Goal: Find specific page/section: Find specific page/section

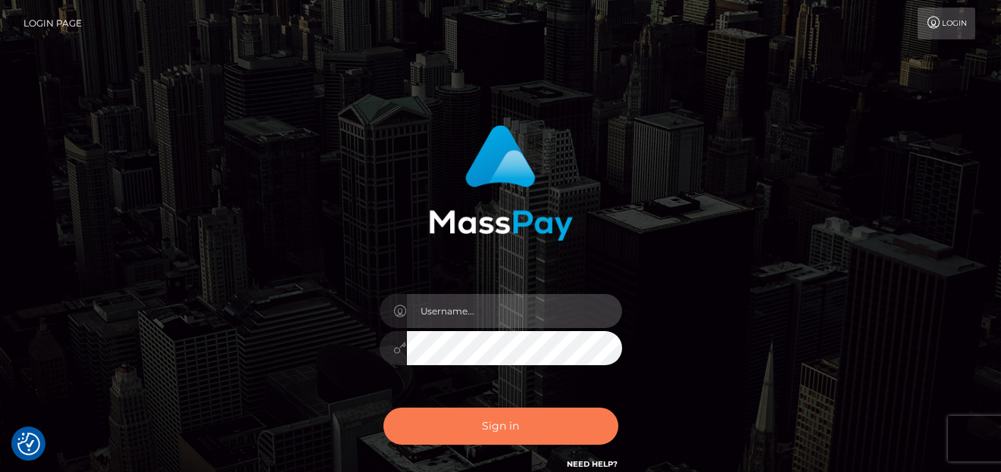
type input "[PERSON_NAME]"
click at [435, 414] on button "Sign in" at bounding box center [500, 426] width 235 height 37
type input "[PERSON_NAME]"
click at [465, 436] on button "Sign in" at bounding box center [500, 426] width 235 height 37
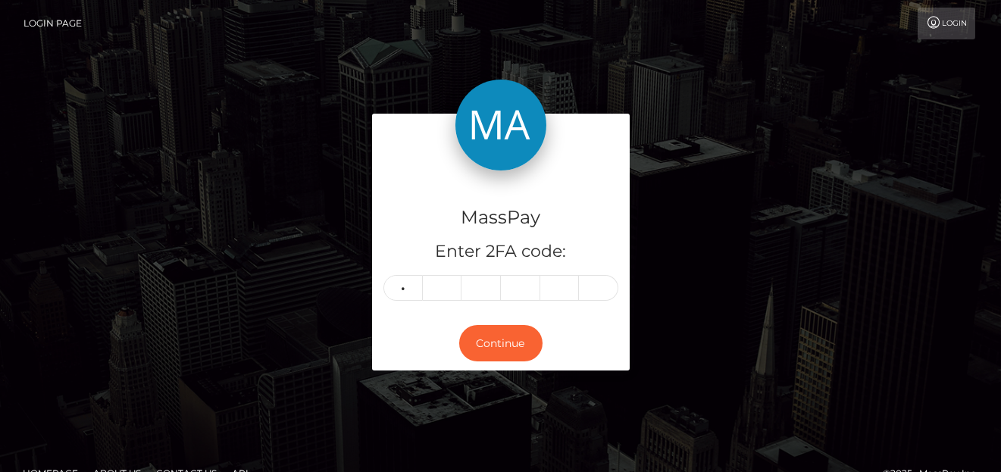
type input "2"
type input "1"
type input "8"
type input "4"
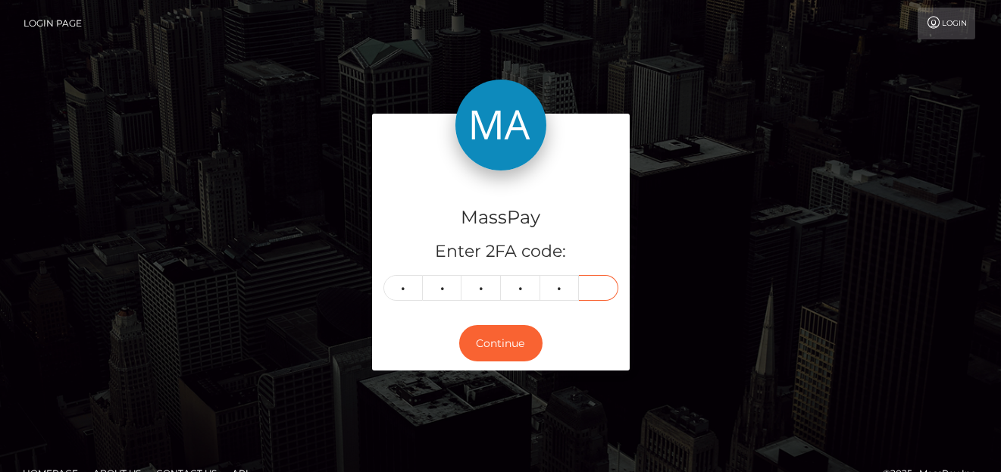
type input "8"
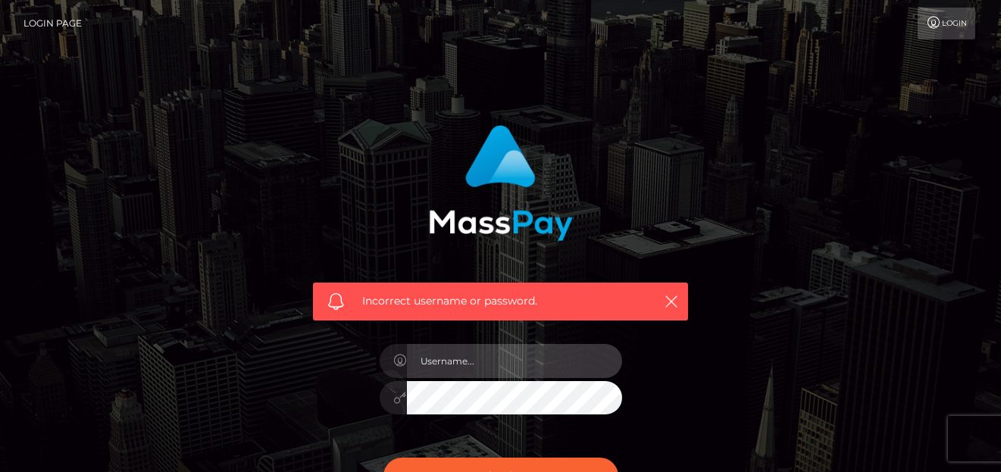
type input "[PERSON_NAME]"
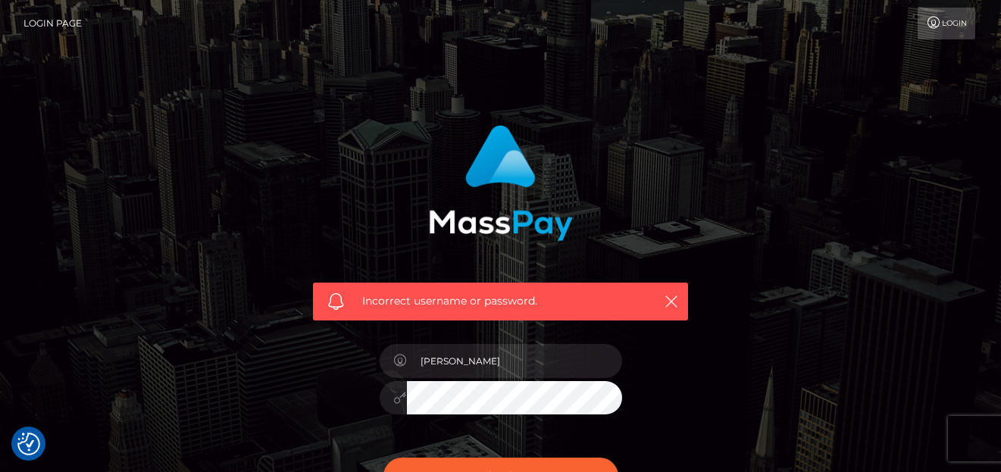
checkbox input "true"
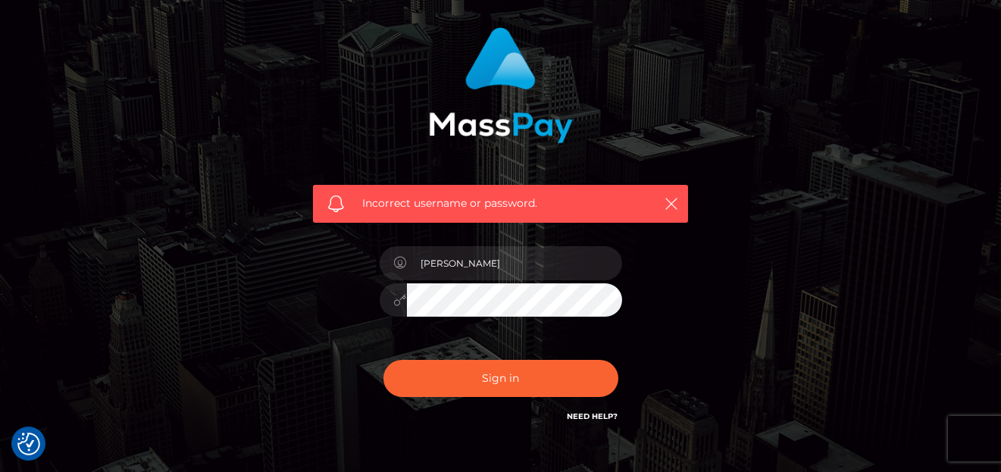
scroll to position [190, 0]
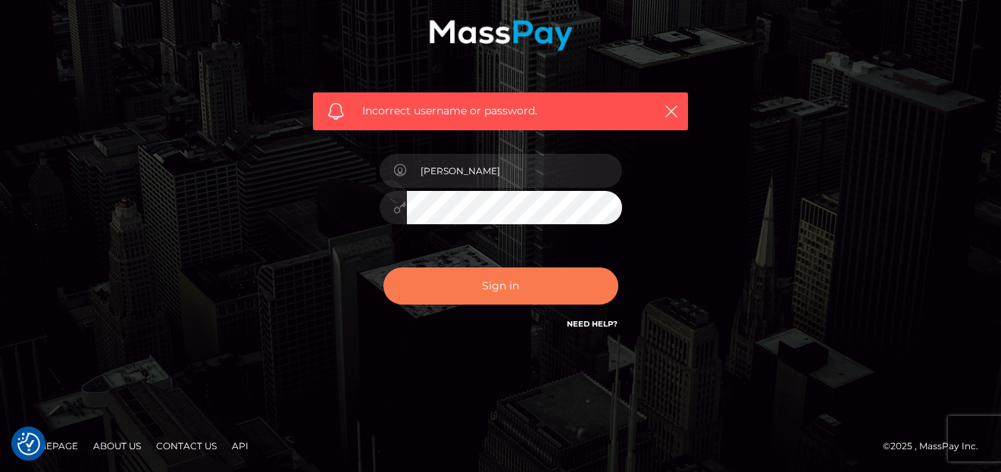
click at [438, 293] on button "Sign in" at bounding box center [500, 285] width 235 height 37
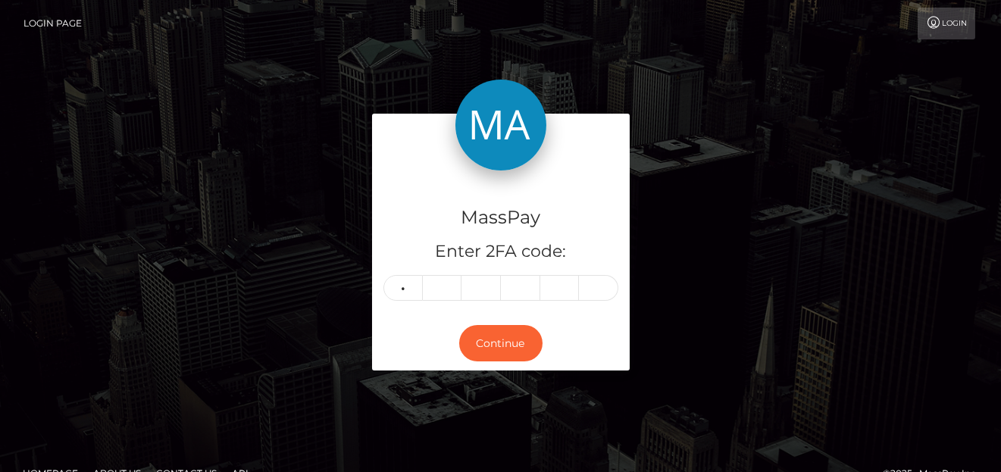
type input "8"
type input "4"
type input "8"
type input "5"
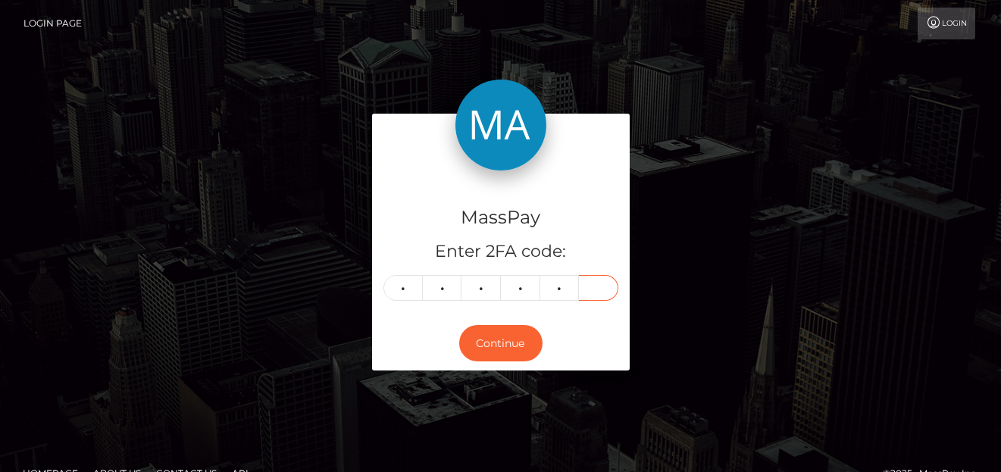
type input "6"
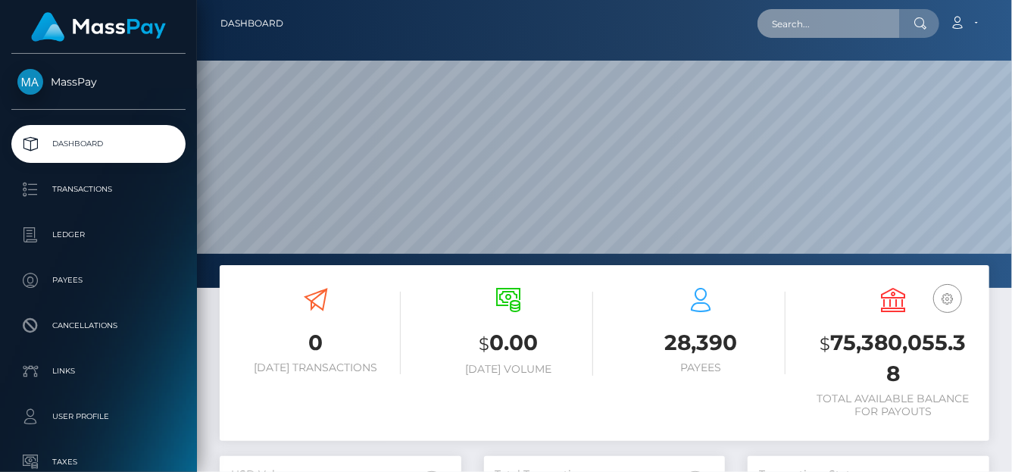
scroll to position [268, 242]
click at [843, 18] on input "text" at bounding box center [829, 23] width 142 height 29
paste input "ameliafeiw@gmail.com"
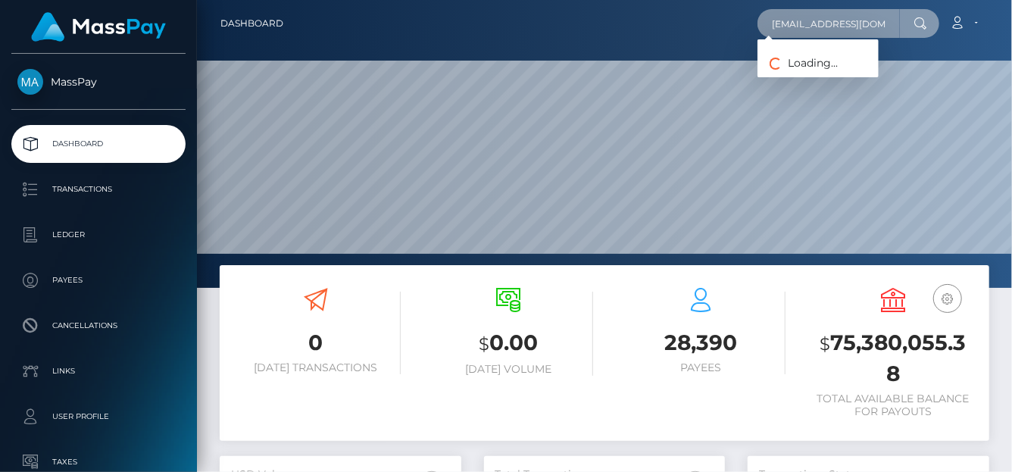
type input "ameliafeiw@gmail.com"
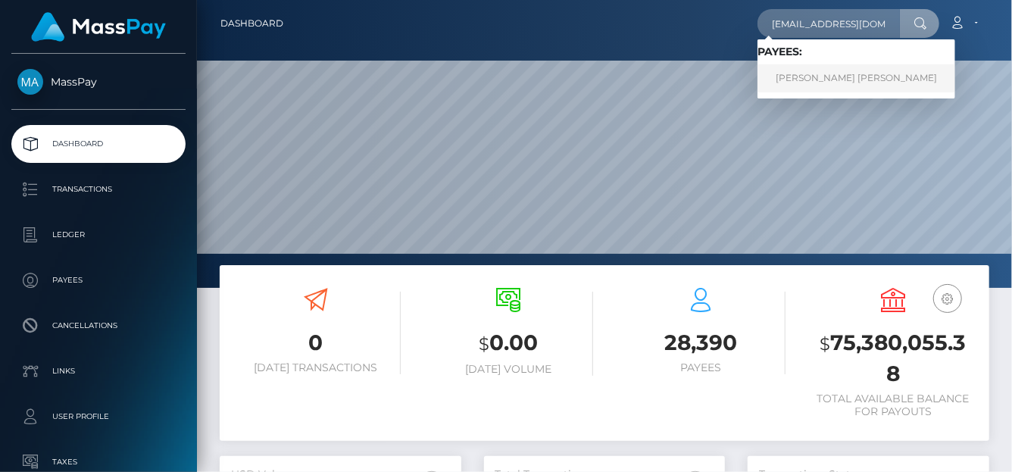
click at [816, 77] on link "AMELIA FEI WONG Wong" at bounding box center [857, 78] width 198 height 28
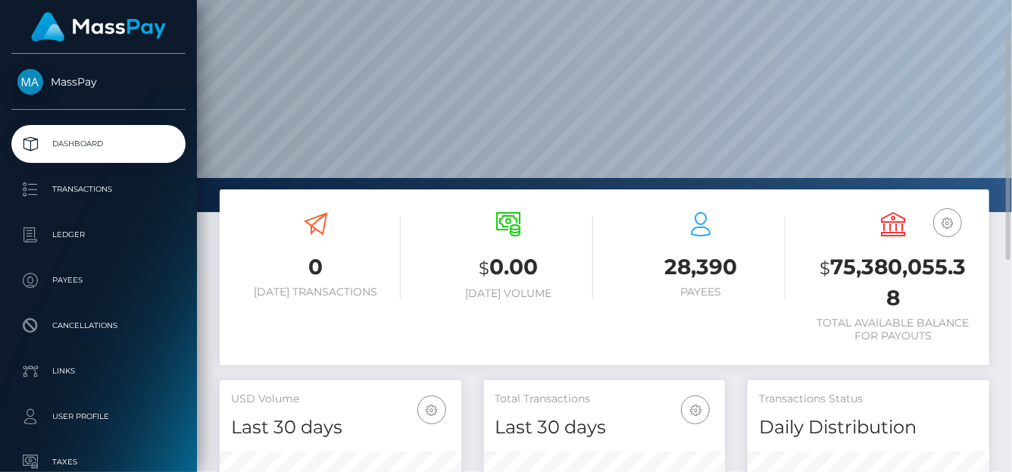
scroll to position [0, 0]
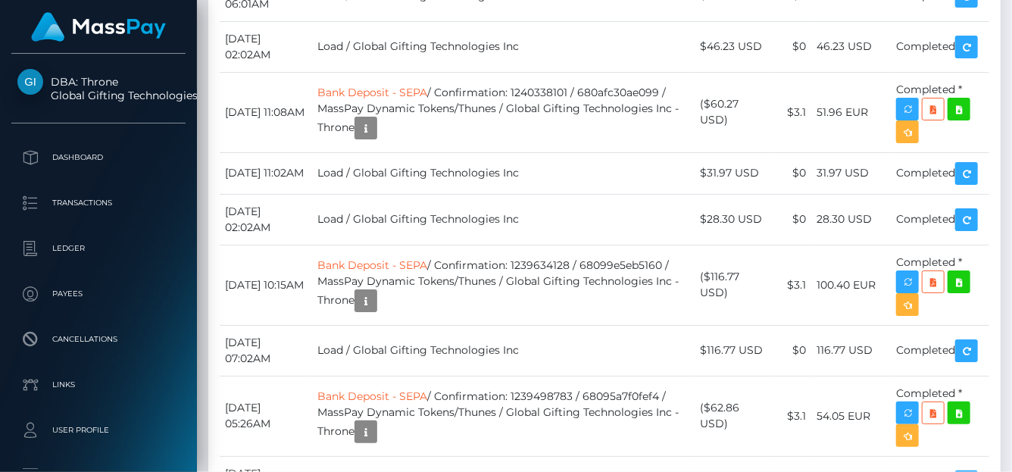
scroll to position [41748, 0]
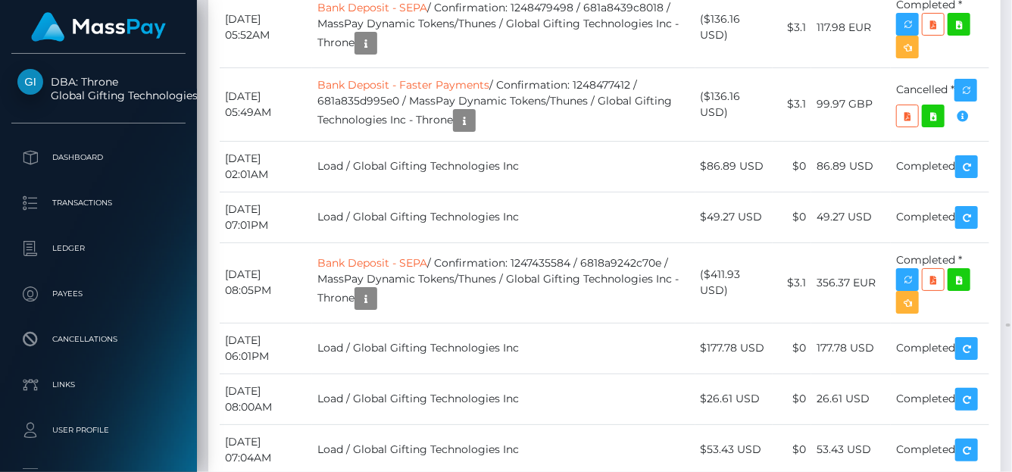
drag, startPoint x: 1002, startPoint y: 325, endPoint x: 470, endPoint y: 156, distance: 558.0
click at [1011, 0] on html "DBA: Throne Global Gifting Technologies Inc Dashboard Transactions Ledger Payee…" at bounding box center [506, 236] width 1012 height 472
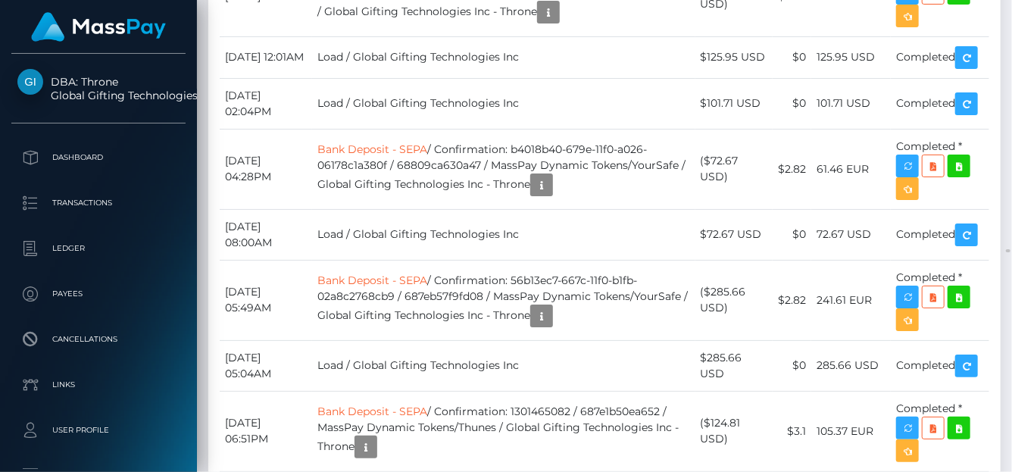
scroll to position [32201, 0]
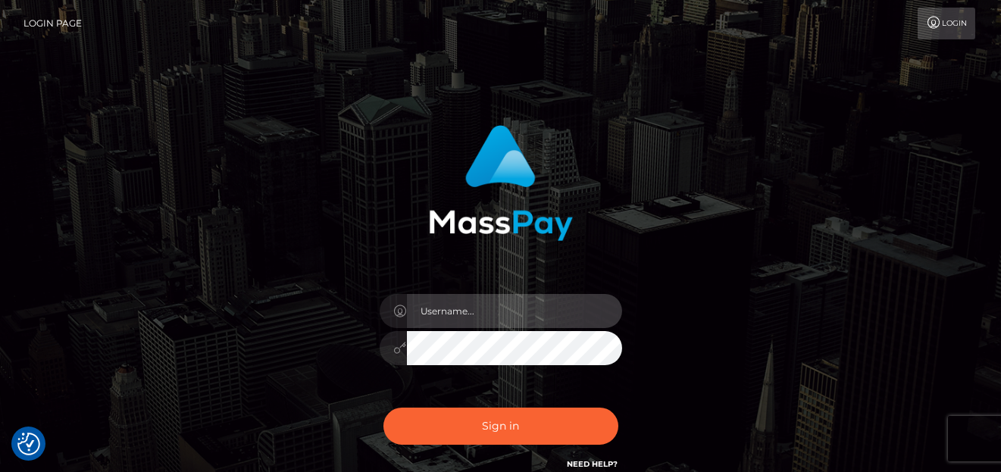
type input "[PERSON_NAME]"
click at [264, 367] on div "denise Sign in" at bounding box center [501, 307] width 864 height 386
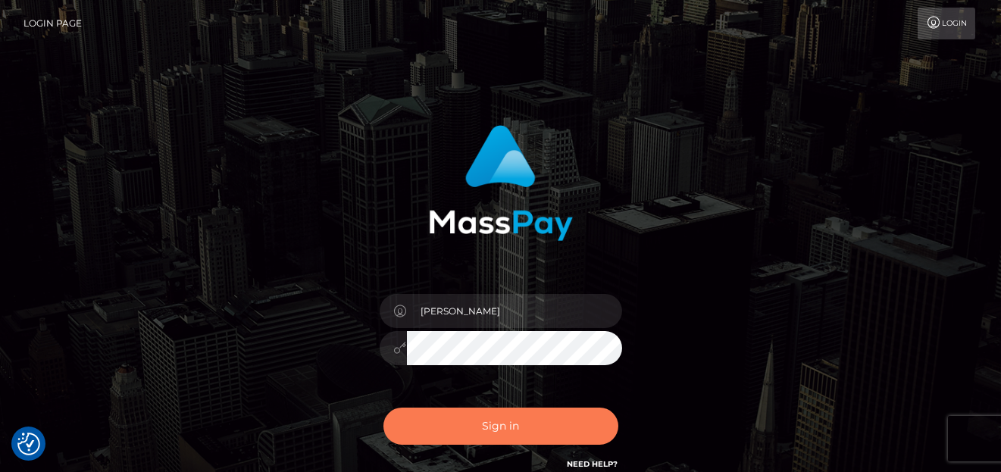
click at [495, 421] on button "Sign in" at bounding box center [500, 426] width 235 height 37
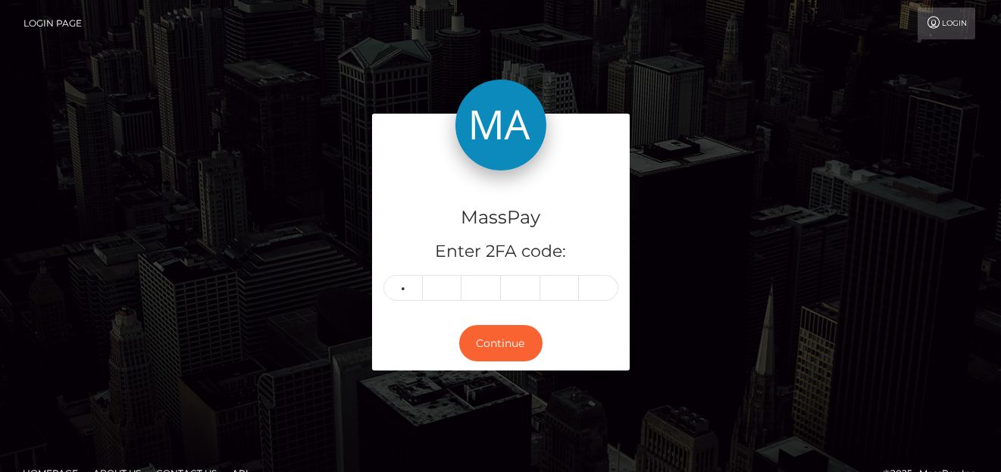
type input "7"
type input "3"
type input "7"
type input "0"
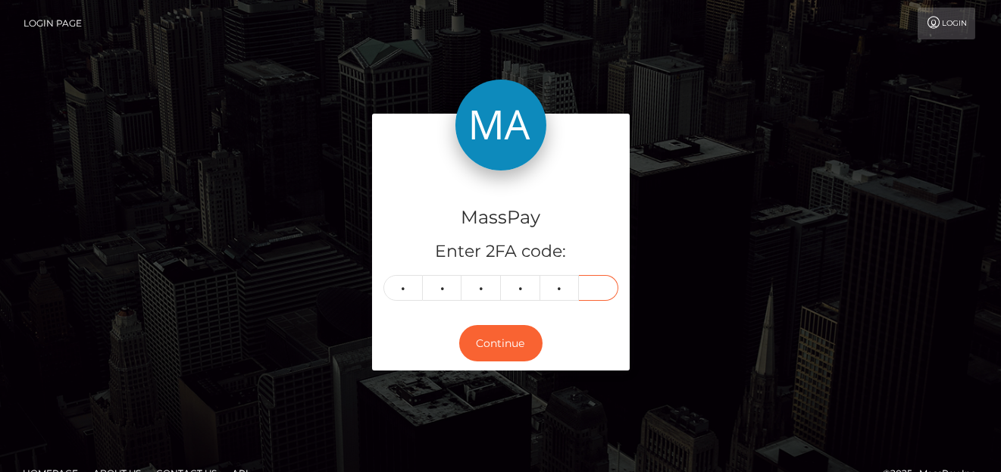
type input "6"
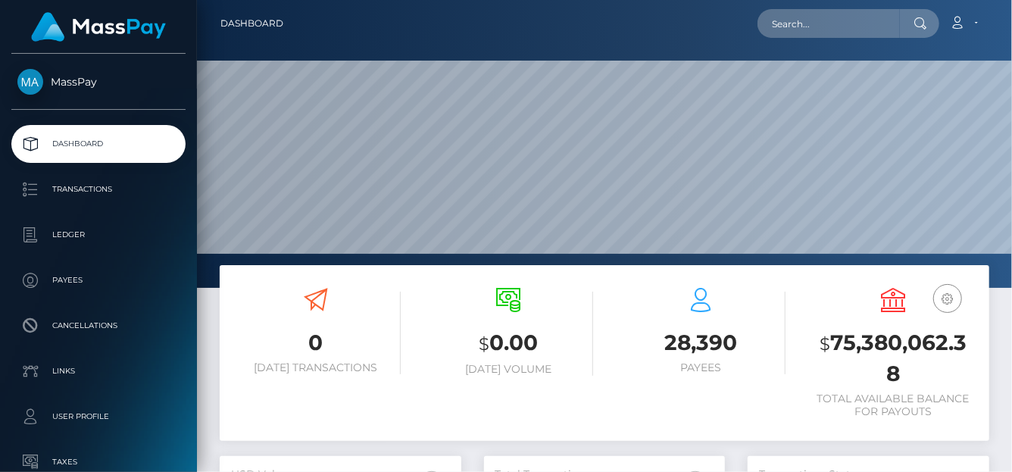
scroll to position [288, 815]
click at [784, 29] on input "text" at bounding box center [829, 23] width 142 height 29
paste input "therubyowens@gmail.com"
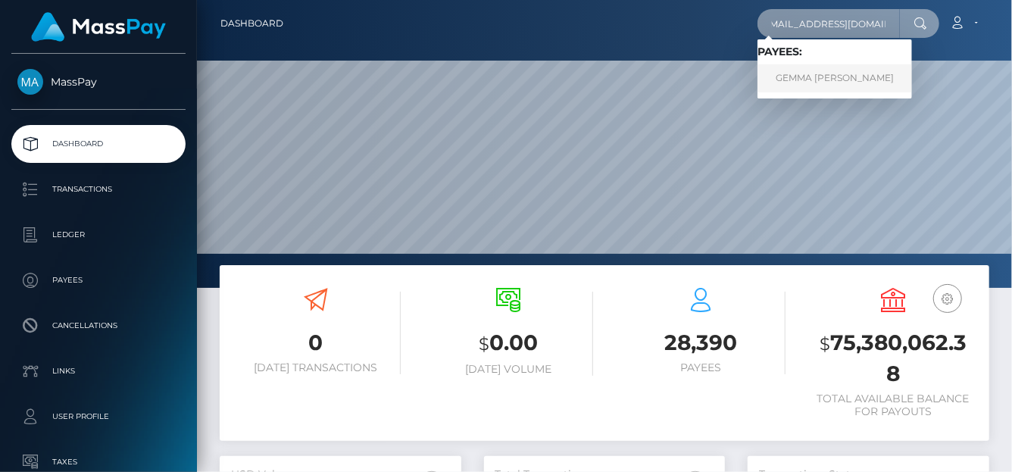
type input "therubyowens@gmail.com"
click at [793, 80] on link "GEMMA PARIS DEERING" at bounding box center [835, 78] width 155 height 28
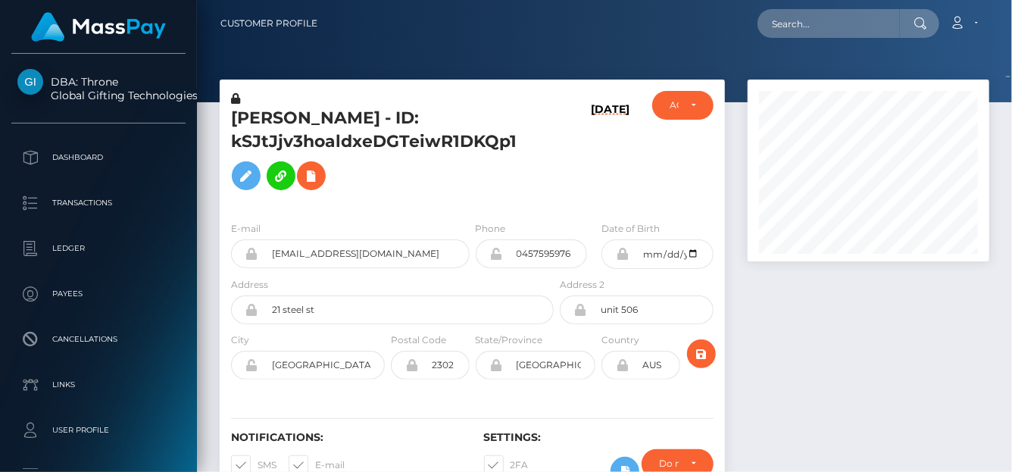
scroll to position [76, 0]
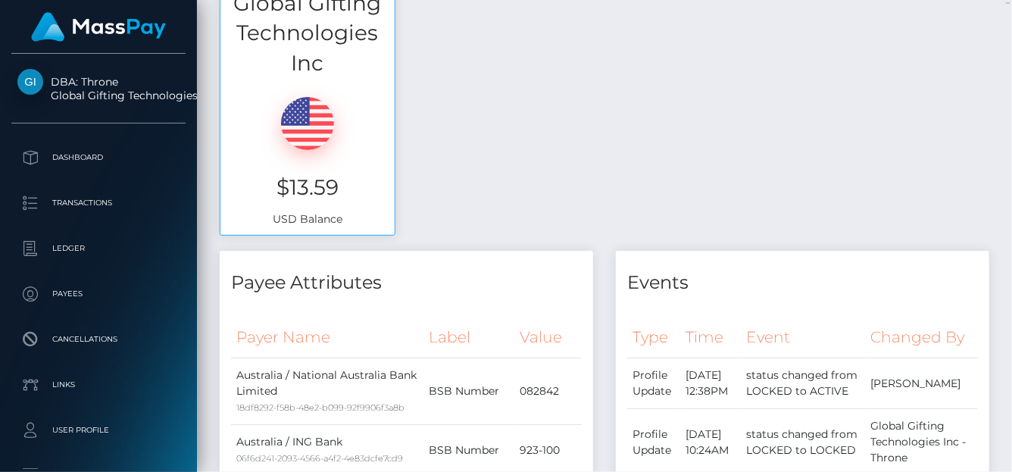
click at [695, 183] on div "Available Funds - Fees Paid By Global Gifting Technologies Inc $13.59 USD Balan…" at bounding box center [604, 80] width 792 height 342
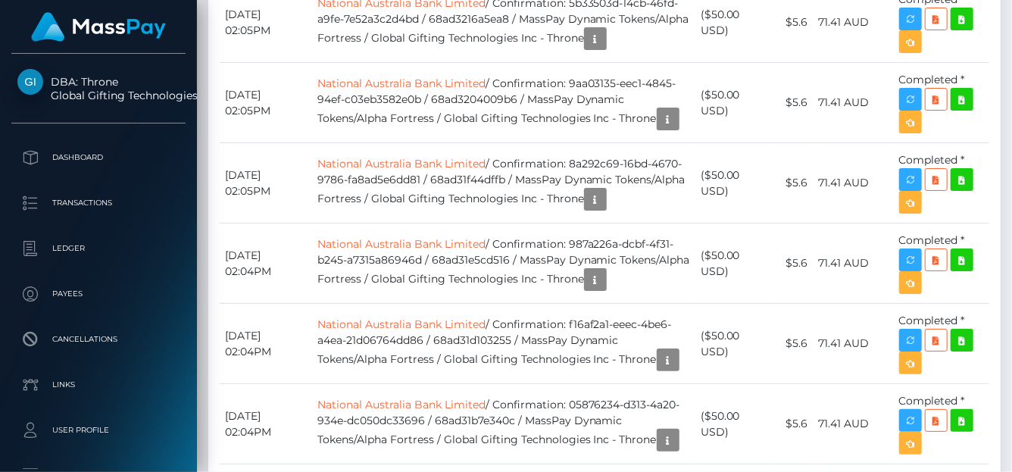
scroll to position [6519, 0]
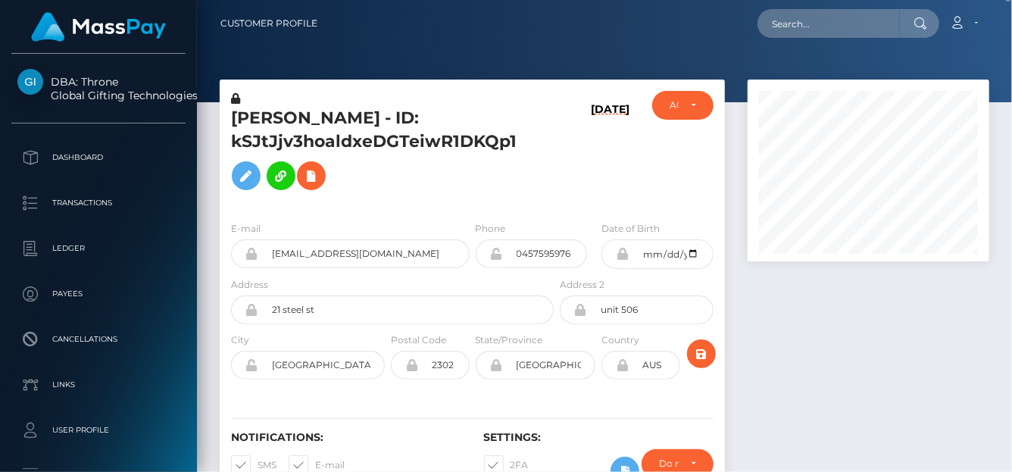
scroll to position [0, 0]
click at [803, 15] on input "text" at bounding box center [829, 23] width 142 height 29
click at [780, 22] on input "text" at bounding box center [829, 23] width 142 height 29
paste input "1330100"
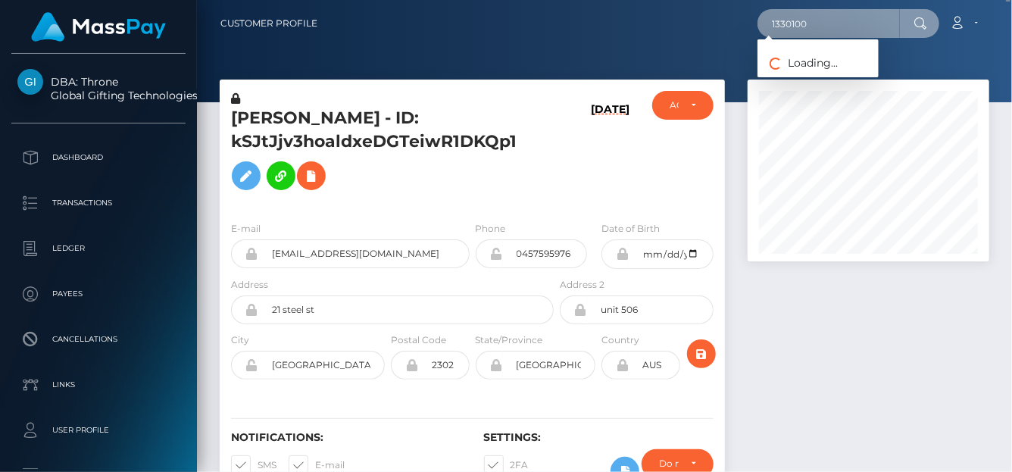
type input "1330100"
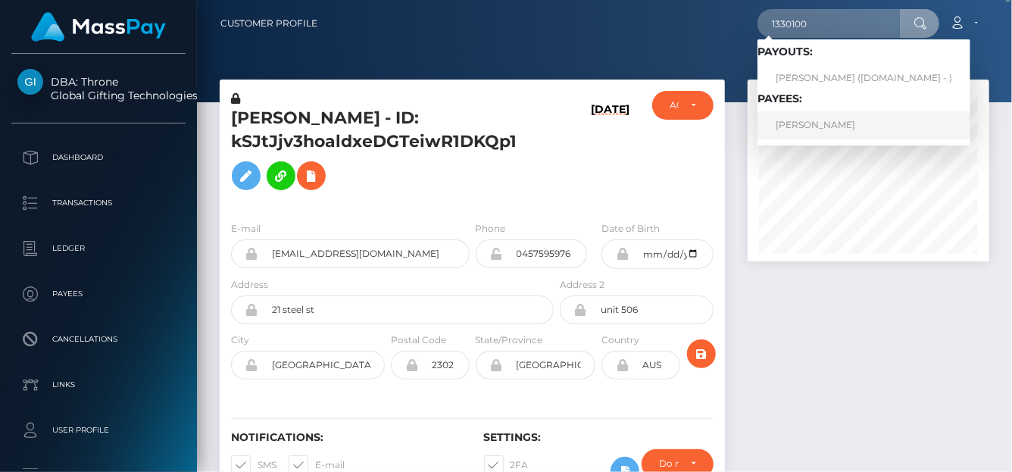
click at [829, 126] on link "Khitam Alqahtani" at bounding box center [864, 125] width 213 height 28
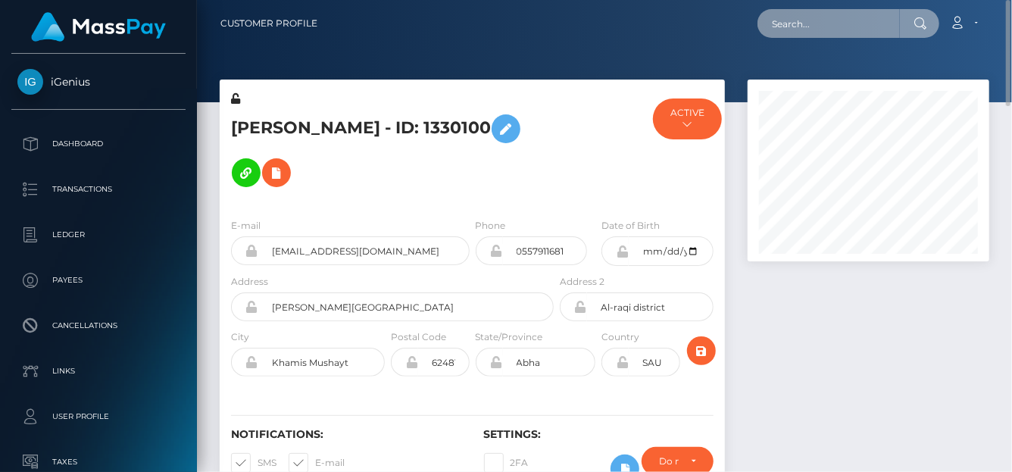
click at [779, 23] on input "text" at bounding box center [829, 23] width 142 height 29
paste input "mattjoeb@gmail.com"
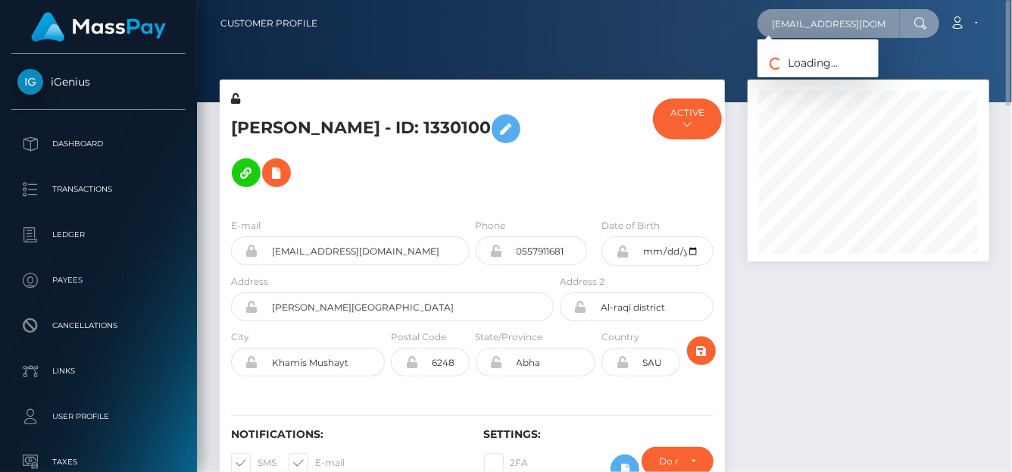
type input "mattjoeb@gmail.com"
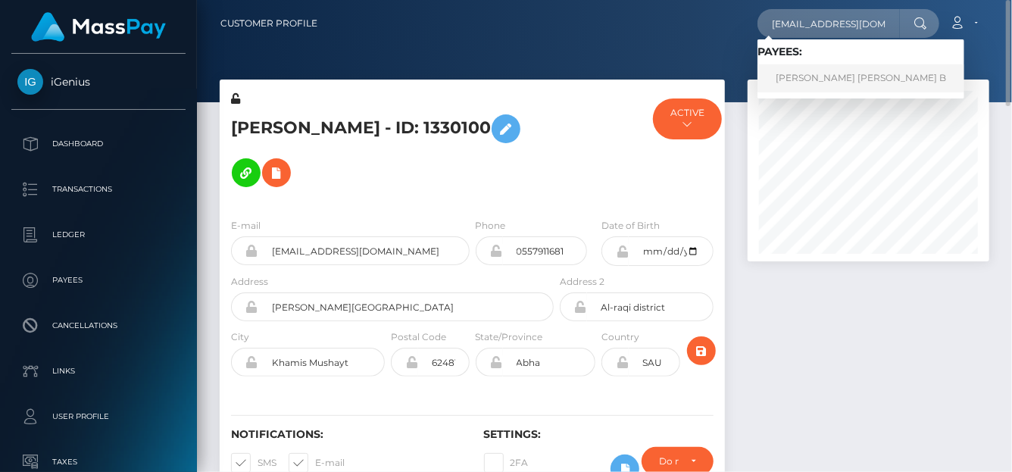
click at [798, 70] on link "Matt Joe B" at bounding box center [861, 78] width 207 height 28
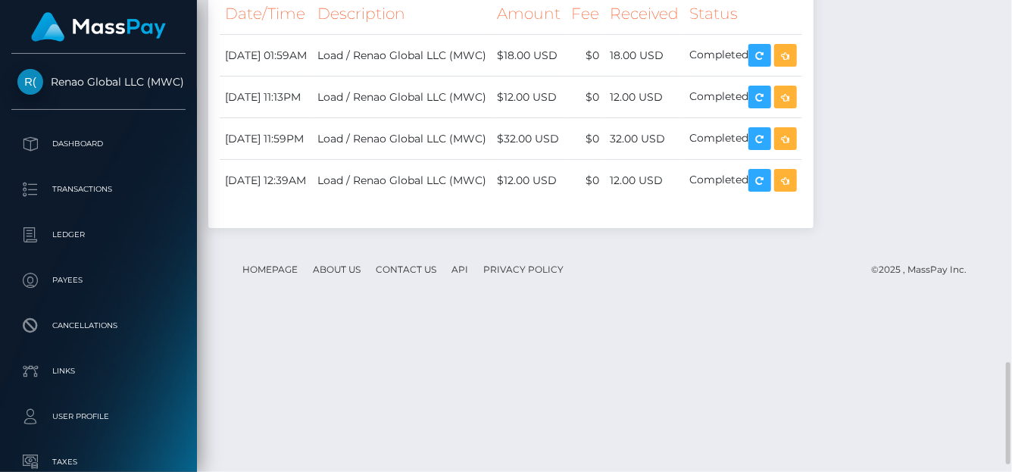
scroll to position [1707, 0]
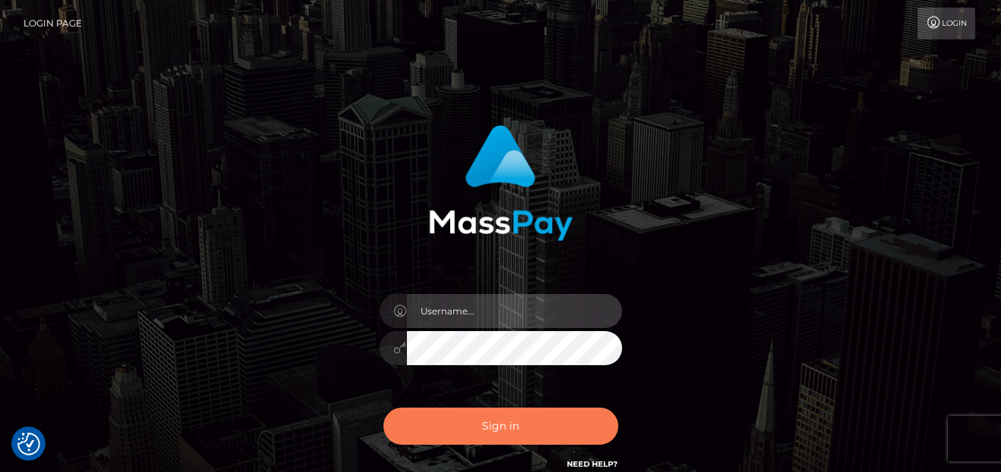
type input "[PERSON_NAME]"
click at [470, 430] on button "Sign in" at bounding box center [500, 426] width 235 height 37
type input "[PERSON_NAME]"
click at [442, 420] on button "Sign in" at bounding box center [500, 426] width 235 height 37
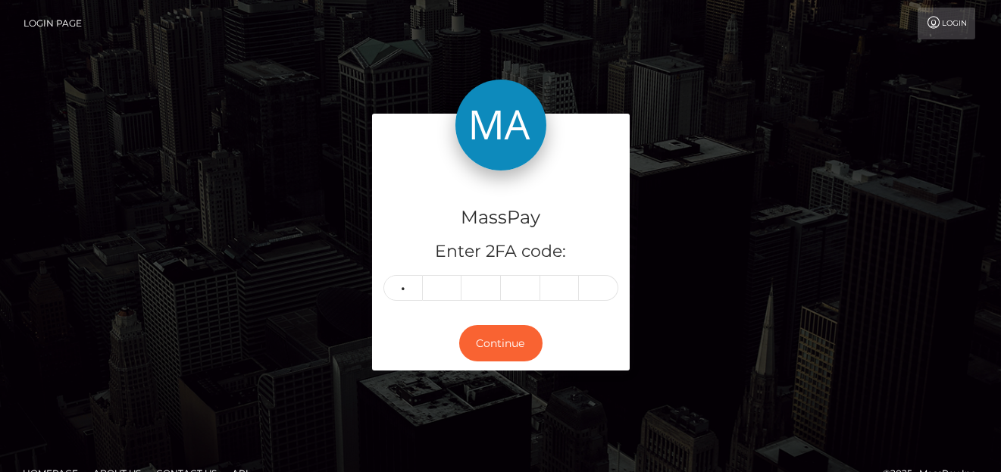
type input "5"
type input "7"
type input "2"
type input "4"
type input "5"
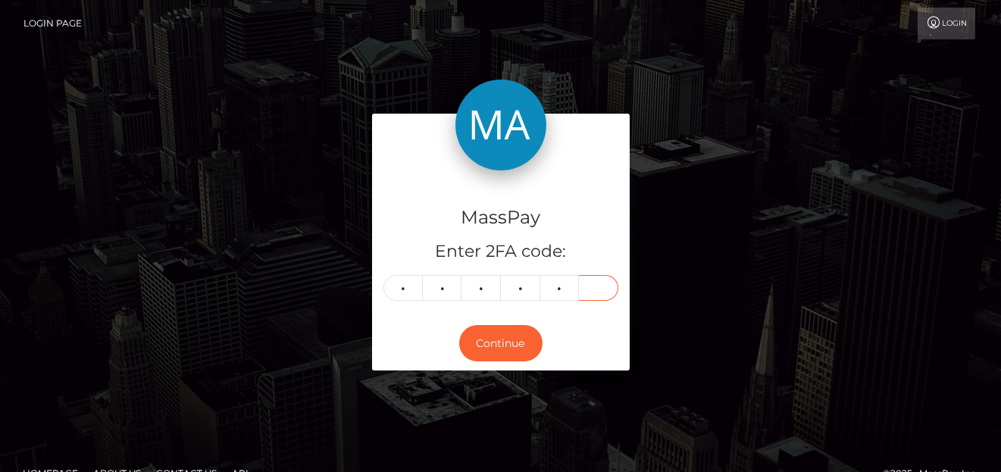
type input "8"
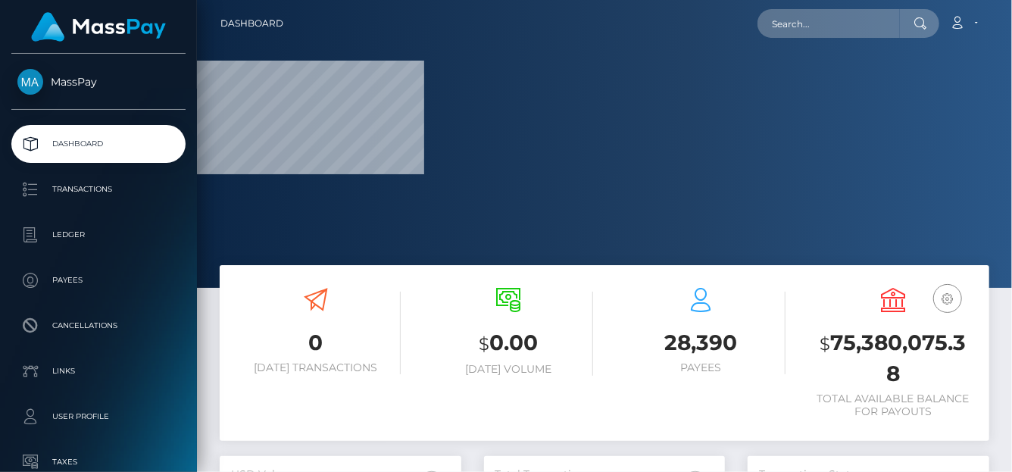
click at [758, 25] on div "Loading... Loading... Account Edit Profile Logout" at bounding box center [641, 24] width 693 height 32
click at [784, 33] on input "text" at bounding box center [829, 23] width 142 height 29
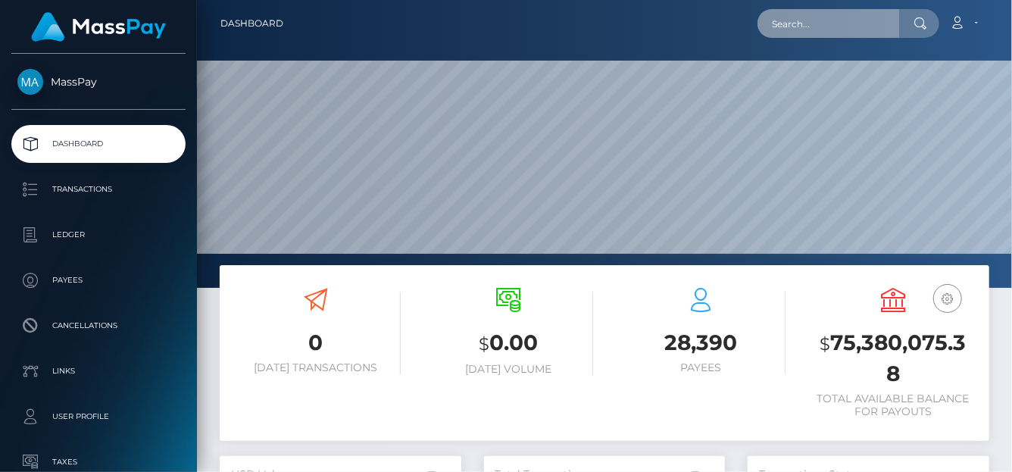
paste input "[EMAIL_ADDRESS][DOMAIN_NAME]"
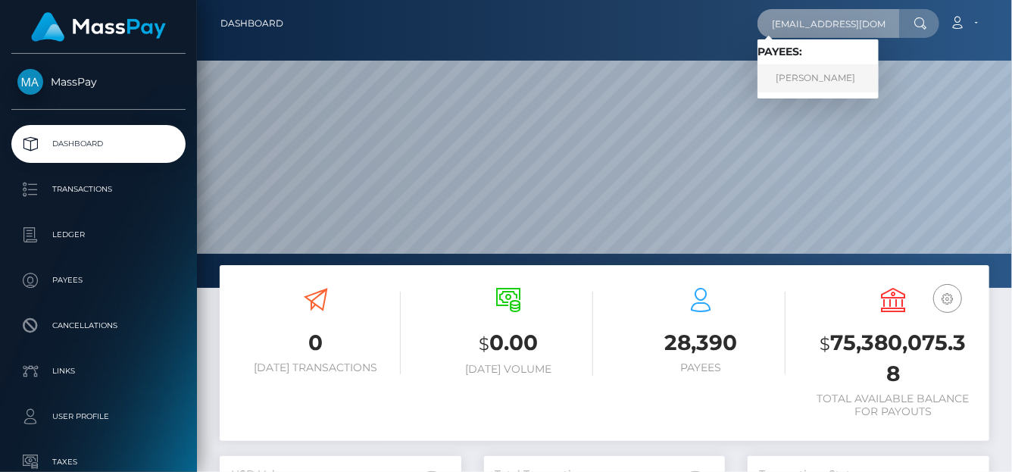
type input "prxncesssisi@gmail.com"
click at [808, 86] on link "MERILIN HEINSALU" at bounding box center [818, 78] width 121 height 28
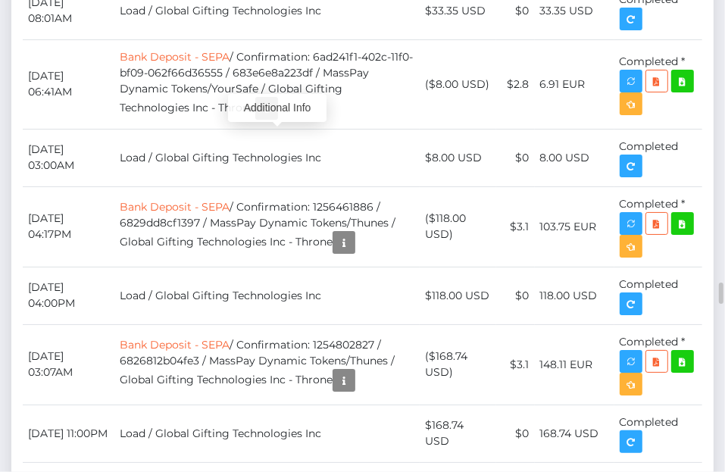
scroll to position [182, 211]
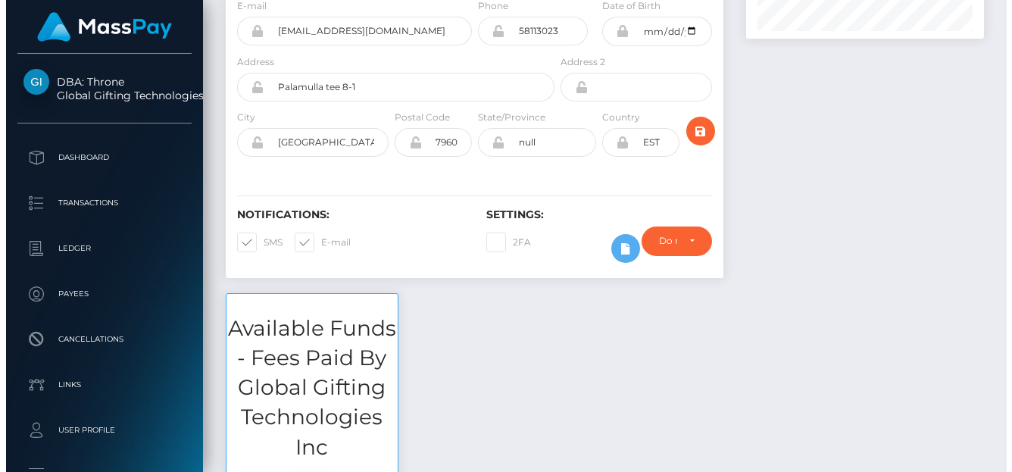
scroll to position [0, 0]
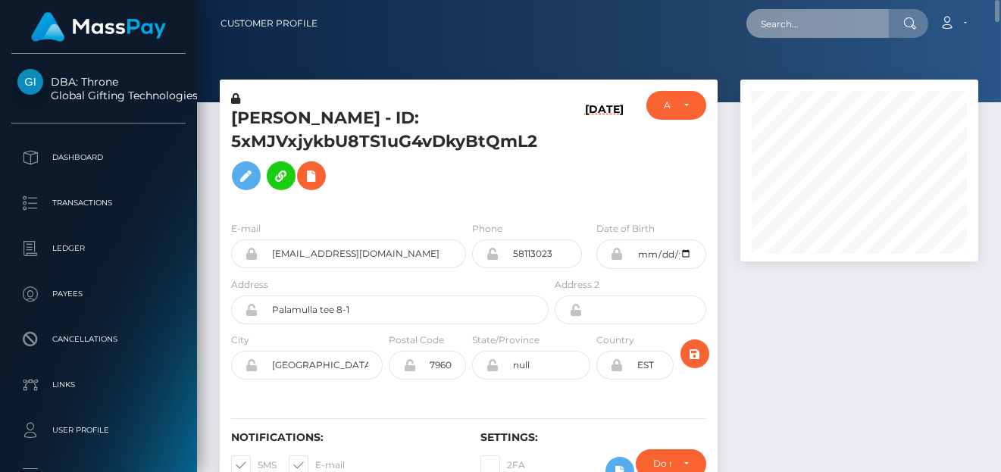
click at [784, 17] on input "text" at bounding box center [817, 23] width 142 height 29
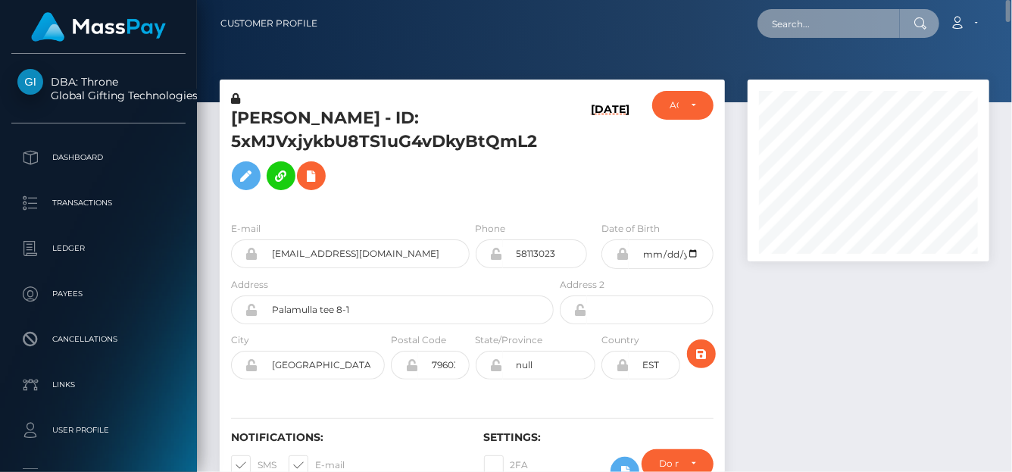
scroll to position [182, 242]
paste input "celestialhaven09@gmail.com"
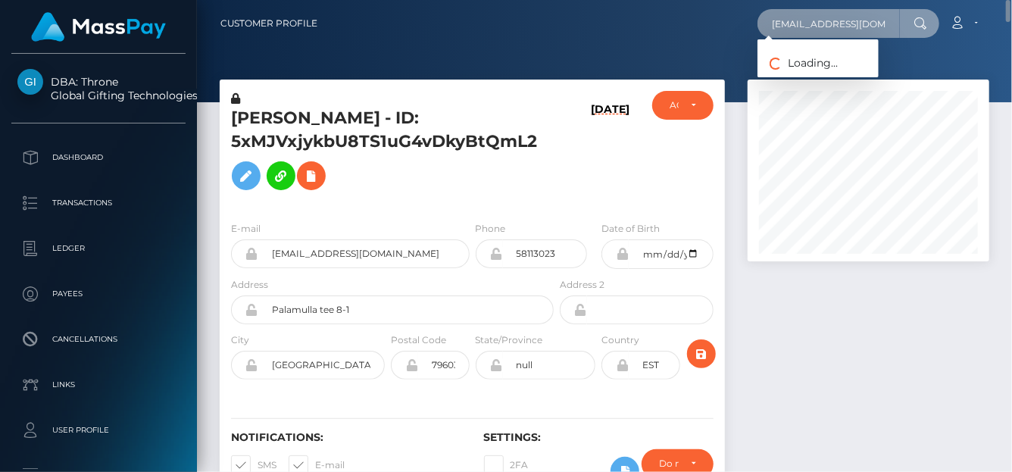
scroll to position [0, 22]
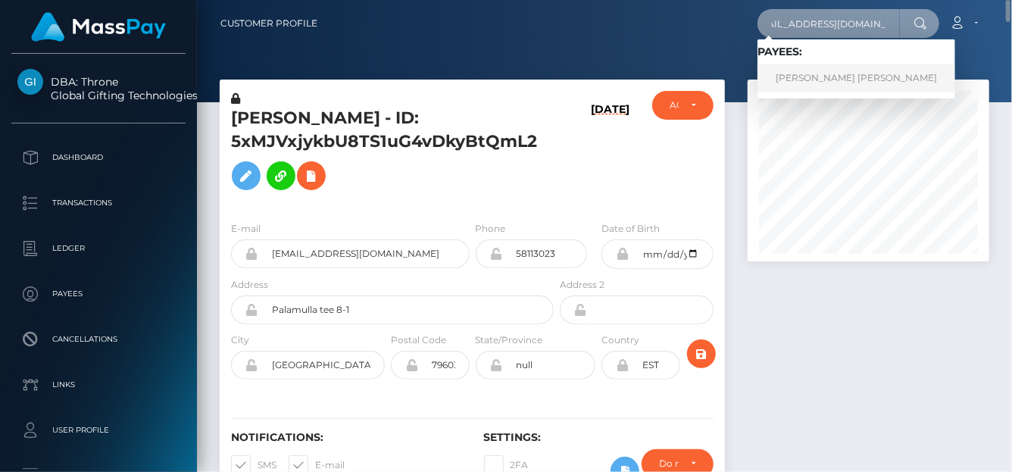
type input "celestialhaven09@gmail.com"
click at [802, 78] on link "SHARNA-KAY CHRISTINA LAWRENCE" at bounding box center [857, 78] width 198 height 28
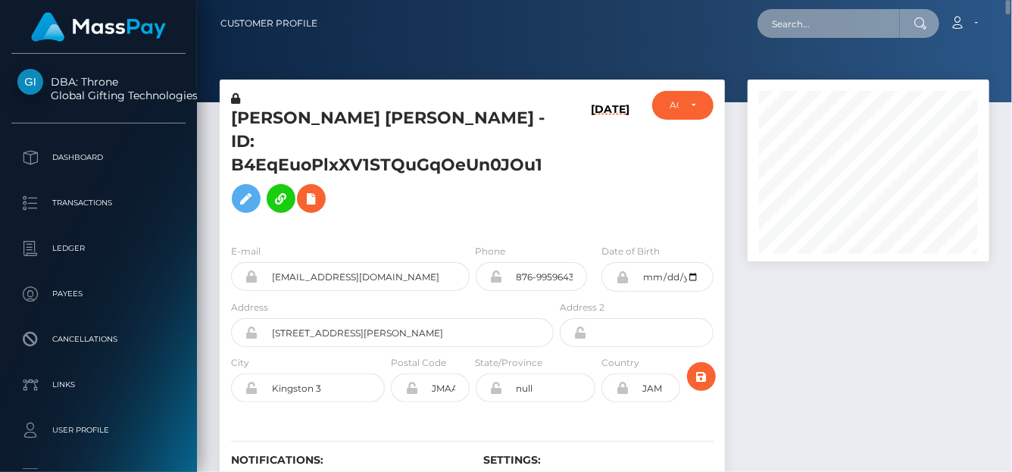
click at [831, 26] on input "text" at bounding box center [829, 23] width 142 height 29
paste input "tksimlakhumalo@gmail.com"
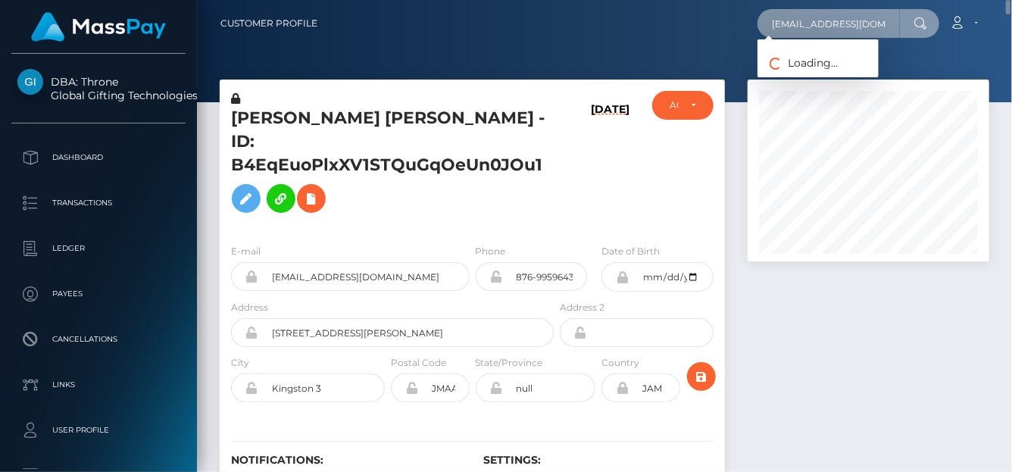
click at [774, 20] on input "tksimlakhumalo@gmail.com" at bounding box center [829, 23] width 142 height 29
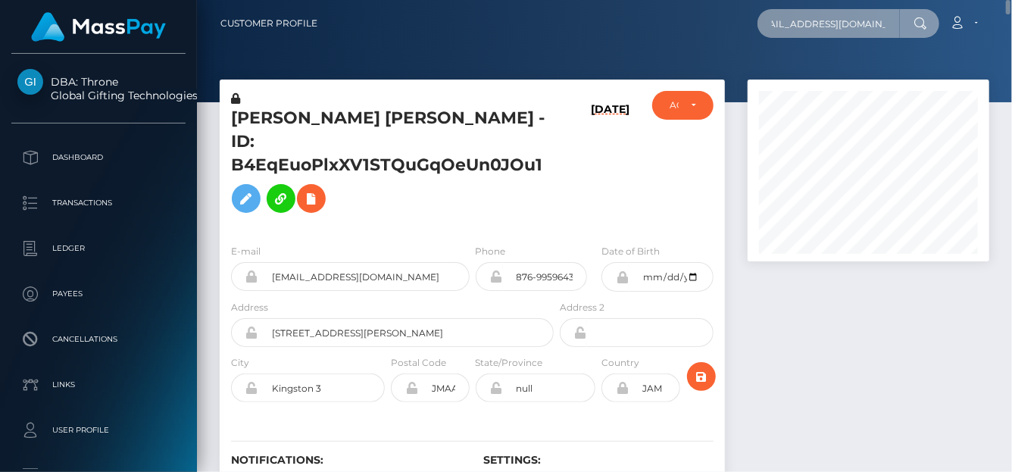
drag, startPoint x: 774, startPoint y: 20, endPoint x: 1011, endPoint y: 30, distance: 236.5
click at [1011, 30] on nav "Customer Profile tksimlakhumalo@gmail.com Loading... Loading..." at bounding box center [604, 23] width 815 height 47
paste input "ritahnkomo9"
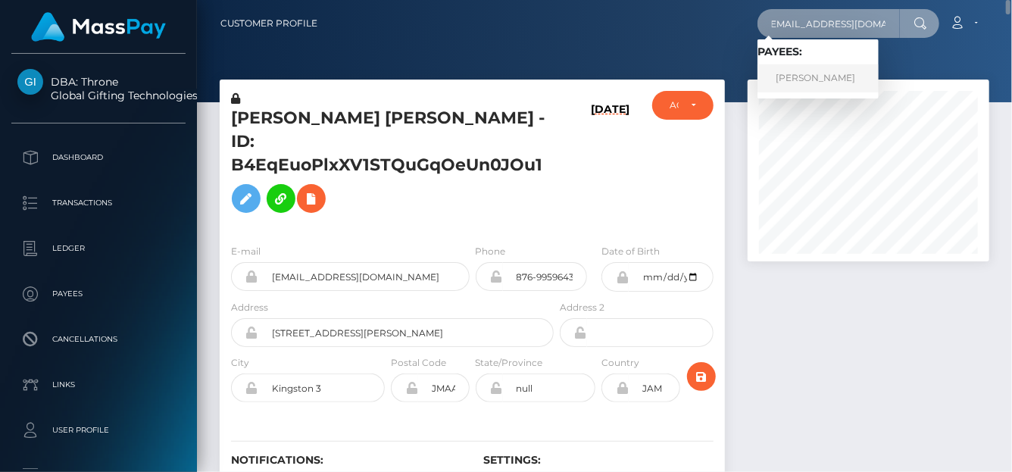
type input "[EMAIL_ADDRESS][DOMAIN_NAME]"
click at [836, 79] on link "Ritah Nkomo" at bounding box center [818, 78] width 121 height 28
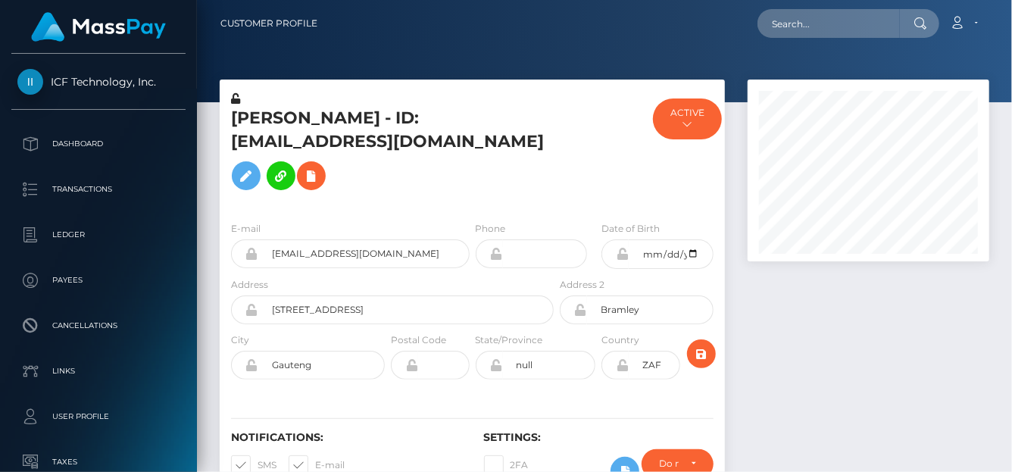
scroll to position [182, 242]
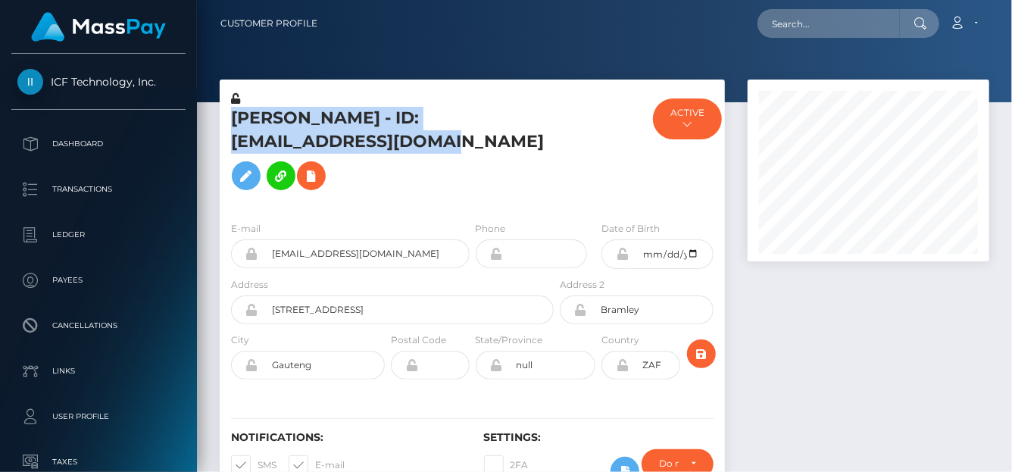
drag, startPoint x: 222, startPoint y: 112, endPoint x: 455, endPoint y: 142, distance: 235.2
click at [455, 142] on div "[PERSON_NAME] - ID: [EMAIL_ADDRESS][DOMAIN_NAME]" at bounding box center [388, 150] width 337 height 118
copy h5 "[PERSON_NAME] - ID: [EMAIL_ADDRESS][DOMAIN_NAME]"
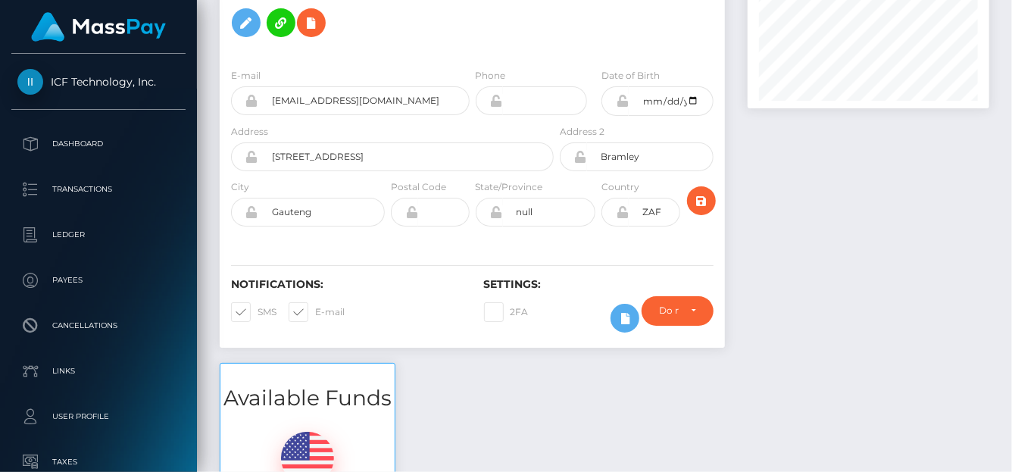
scroll to position [0, 0]
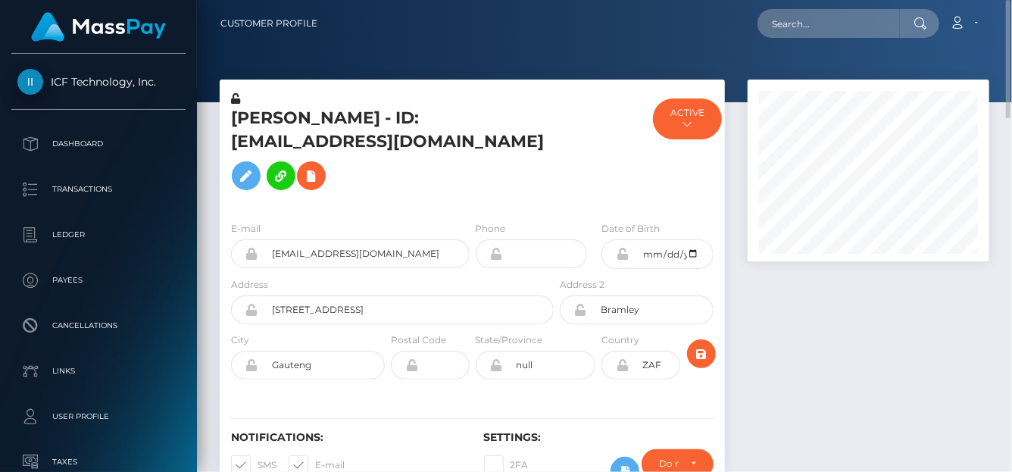
click at [773, 48] on div at bounding box center [604, 51] width 815 height 102
drag, startPoint x: 783, startPoint y: 32, endPoint x: 784, endPoint y: 23, distance: 9.1
click at [784, 27] on input "text" at bounding box center [829, 23] width 142 height 29
paste input "[EMAIL_ADDRESS][DOMAIN_NAME]"
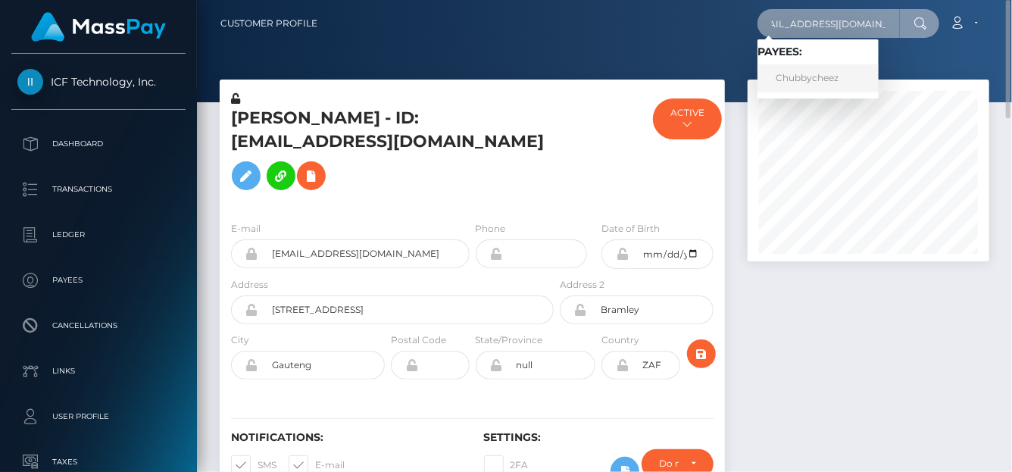
type input "[EMAIL_ADDRESS][DOMAIN_NAME]"
click at [812, 74] on link "Chubbycheez" at bounding box center [818, 78] width 121 height 28
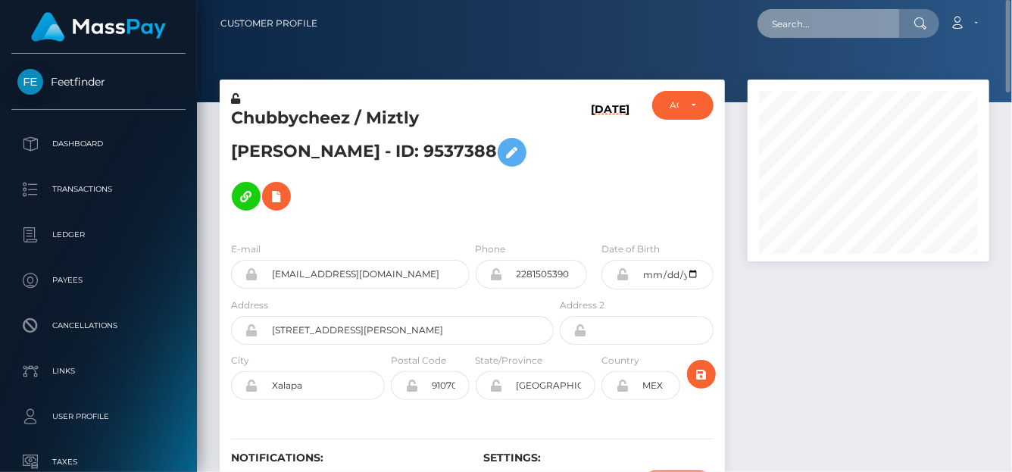
click at [791, 17] on input "text" at bounding box center [829, 23] width 142 height 29
paste input "[EMAIL_ADDRESS][DOMAIN_NAME]"
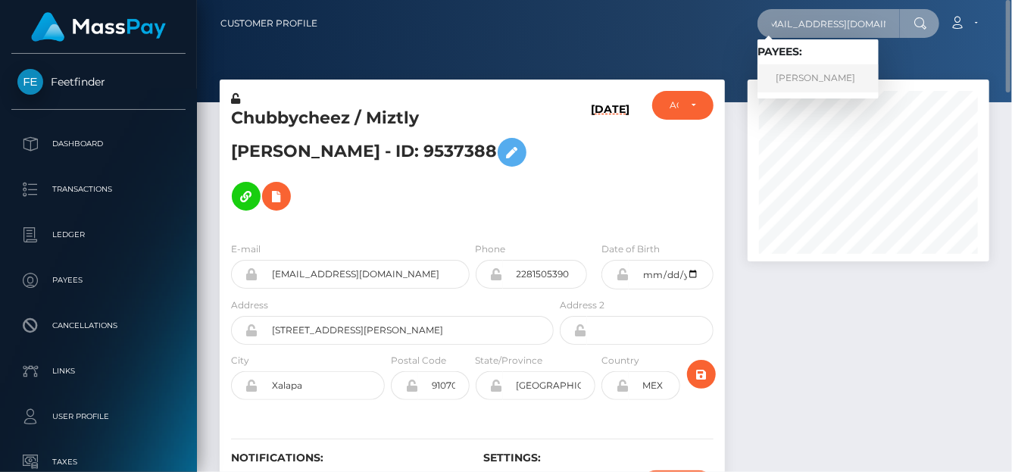
type input "sanijablanka14@gmail.com"
click at [786, 81] on link "Sanija BLANKA" at bounding box center [818, 78] width 121 height 28
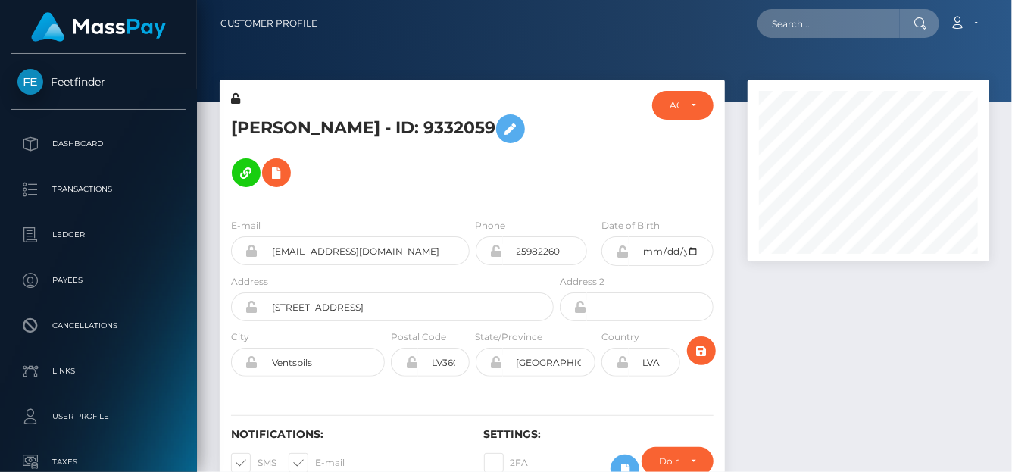
scroll to position [182, 242]
click at [810, 29] on input "text" at bounding box center [829, 23] width 142 height 29
paste input "[EMAIL_ADDRESS][DOMAIN_NAME]"
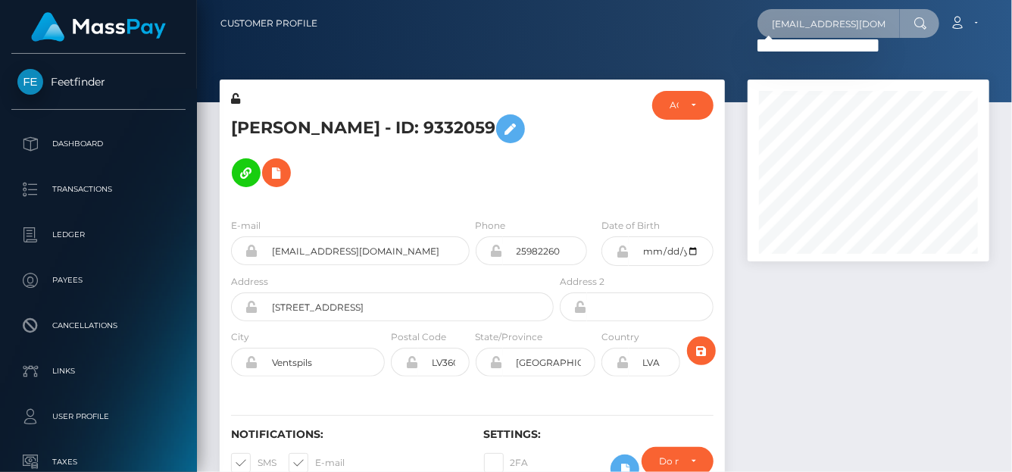
type input "[EMAIL_ADDRESS][DOMAIN_NAME]"
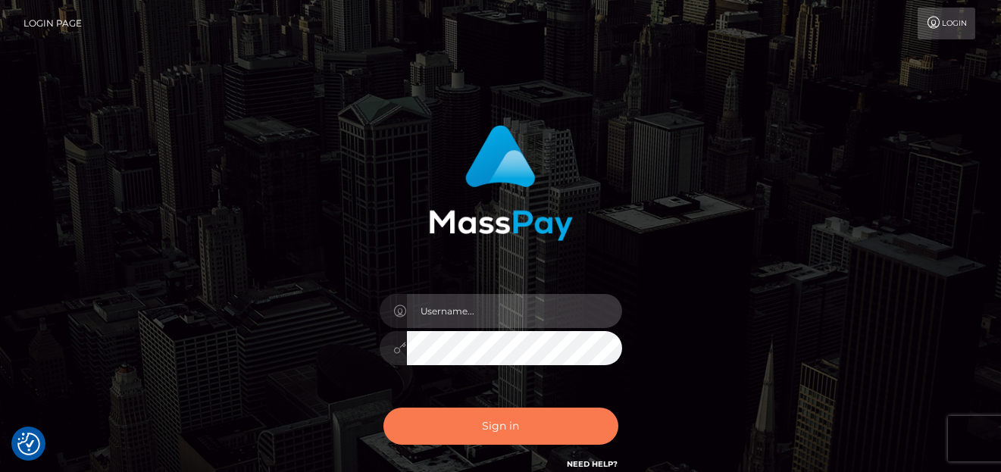
type input "[PERSON_NAME]"
click at [529, 423] on button "Sign in" at bounding box center [500, 426] width 235 height 37
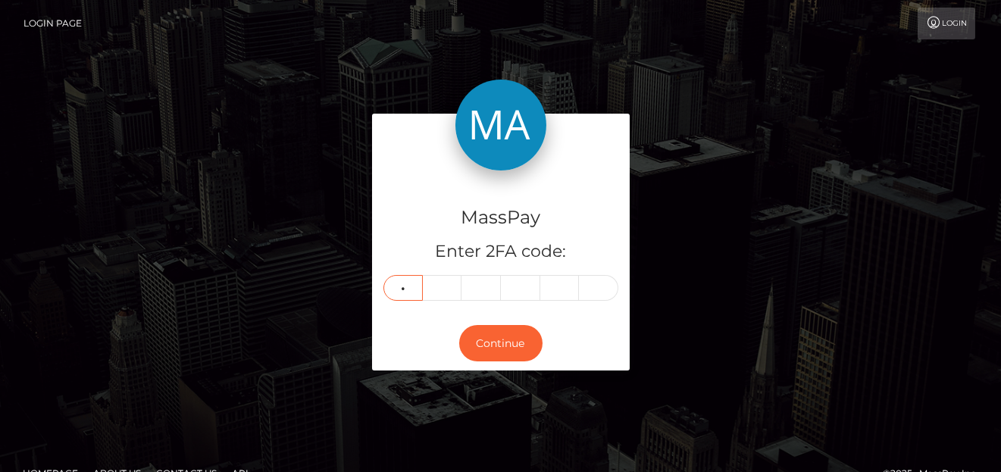
type input "8"
type input "9"
type input "8"
type input "4"
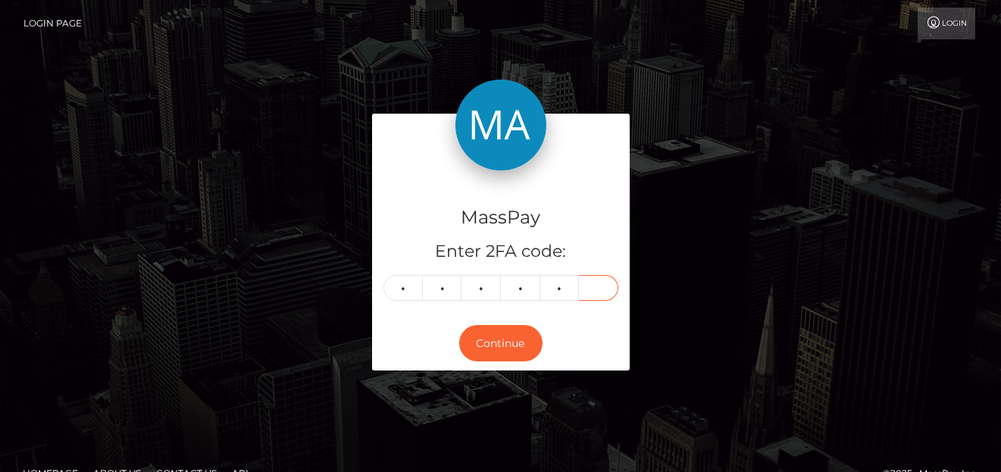
type input "0"
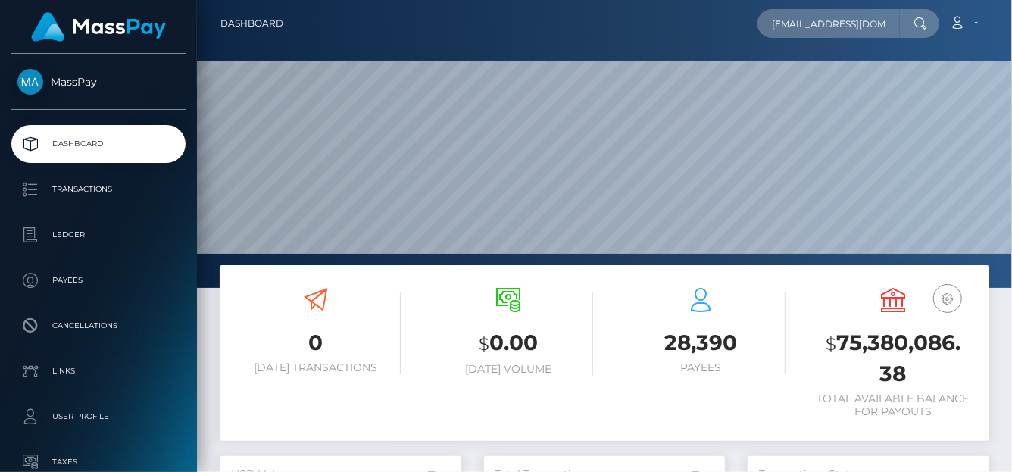
scroll to position [268, 242]
type input "issaloki321@gmail.com"
click at [822, 23] on input "issaloki321@gmail.com" at bounding box center [829, 23] width 142 height 29
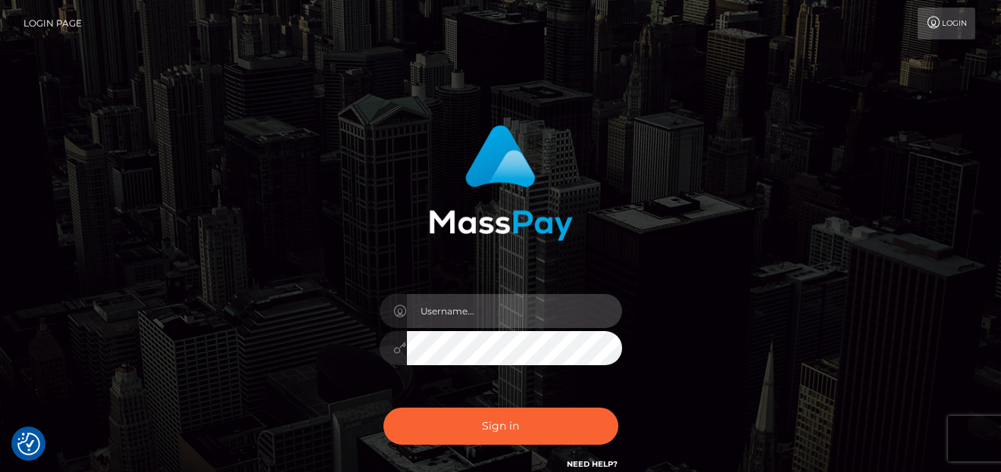
type input "[PERSON_NAME]"
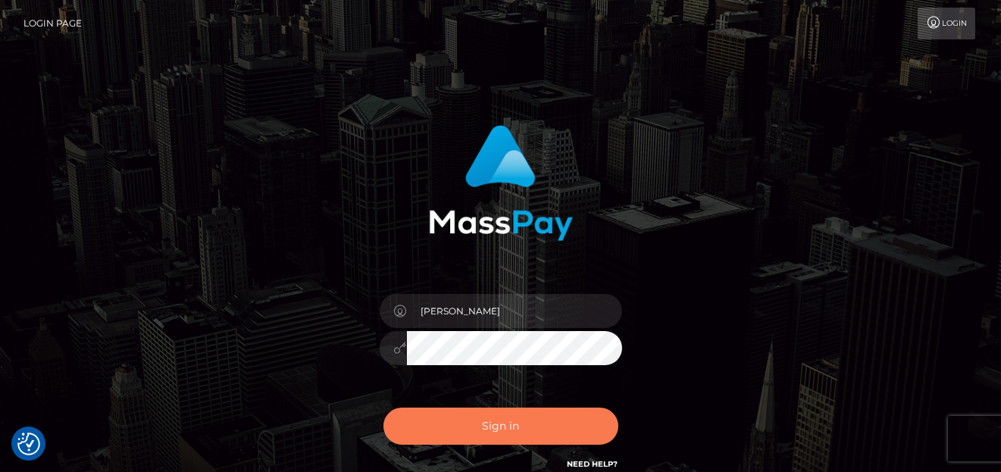
click at [501, 428] on button "Sign in" at bounding box center [500, 426] width 235 height 37
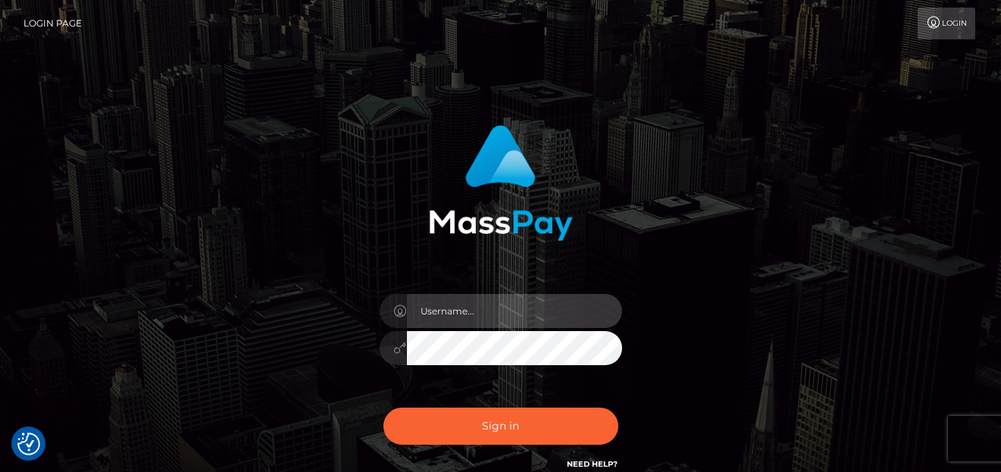
type input "[PERSON_NAME]"
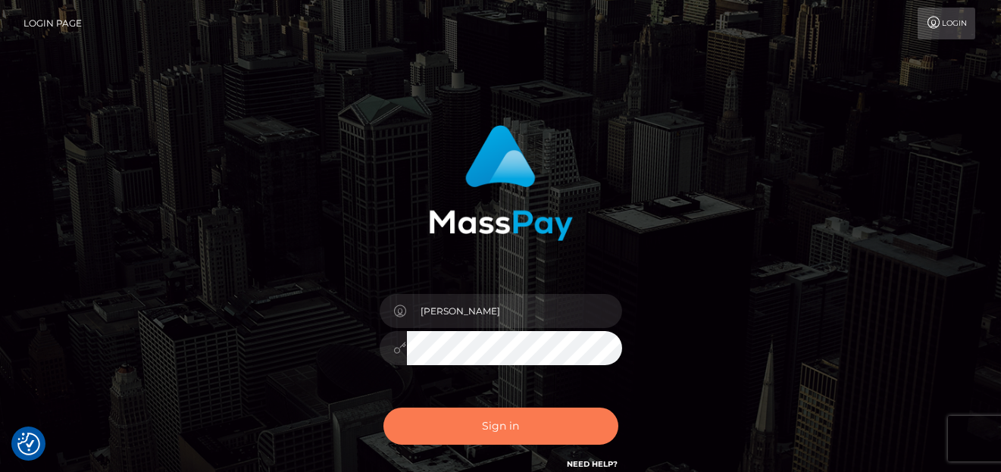
click at [501, 415] on button "Sign in" at bounding box center [500, 426] width 235 height 37
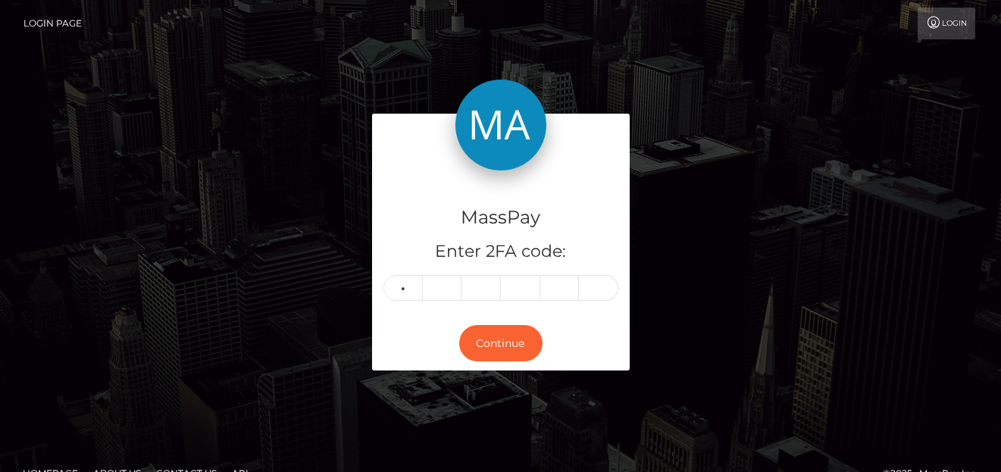
type input "4"
type input "6"
type input "5"
type input "7"
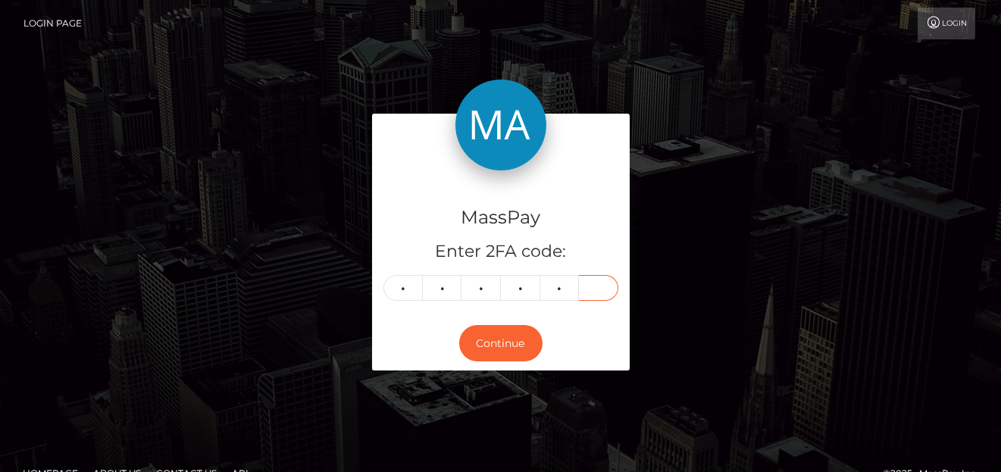
type input "7"
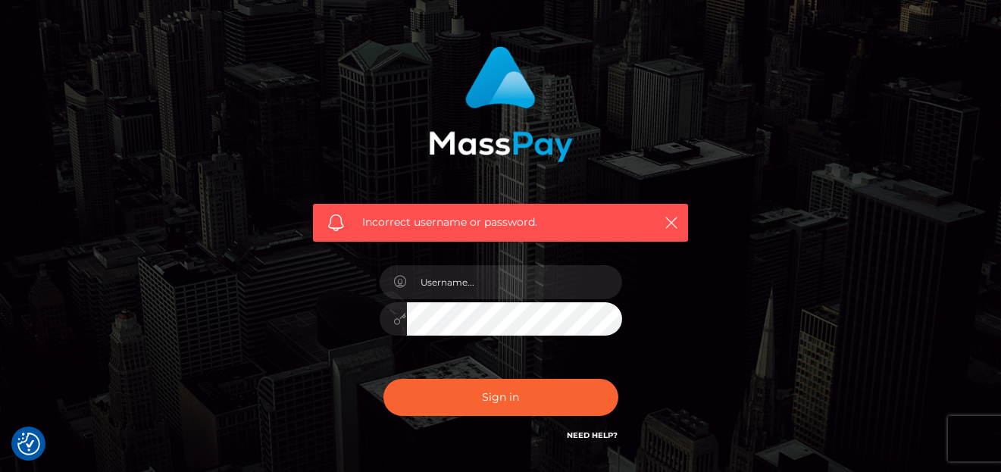
scroll to position [152, 0]
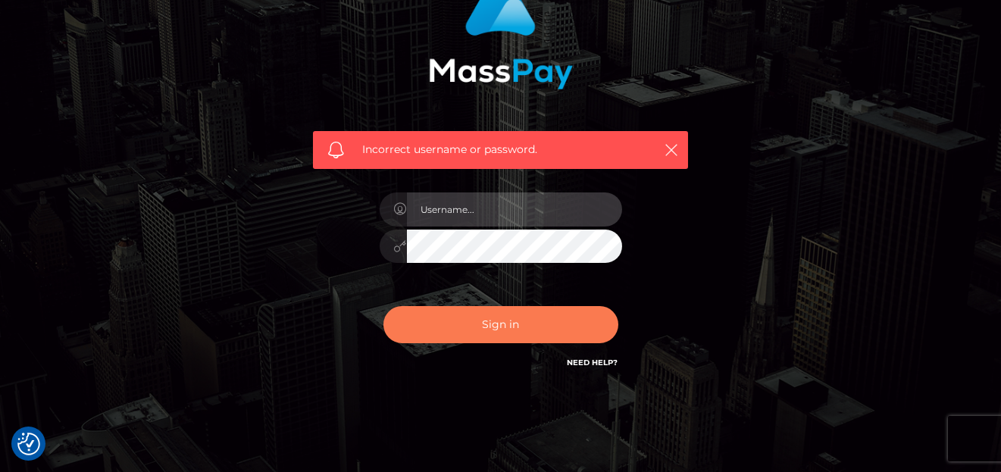
type input "[PERSON_NAME]"
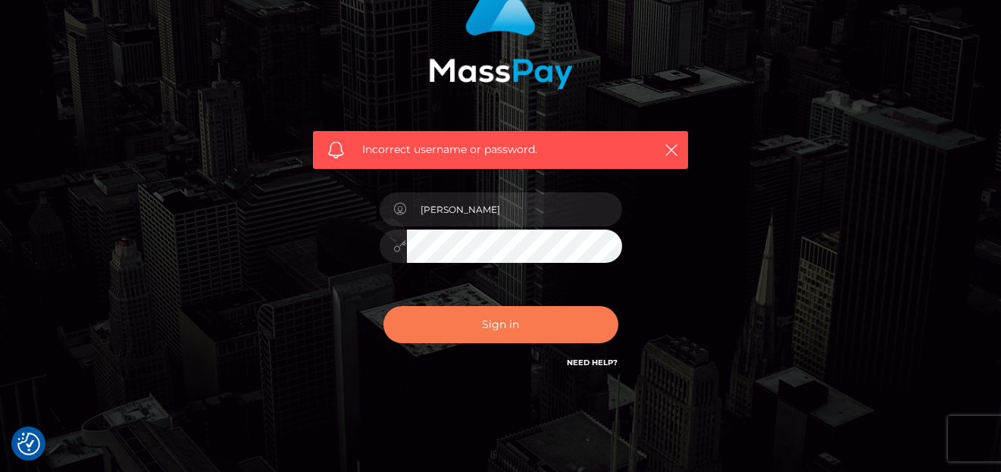
click at [526, 324] on button "Sign in" at bounding box center [500, 324] width 235 height 37
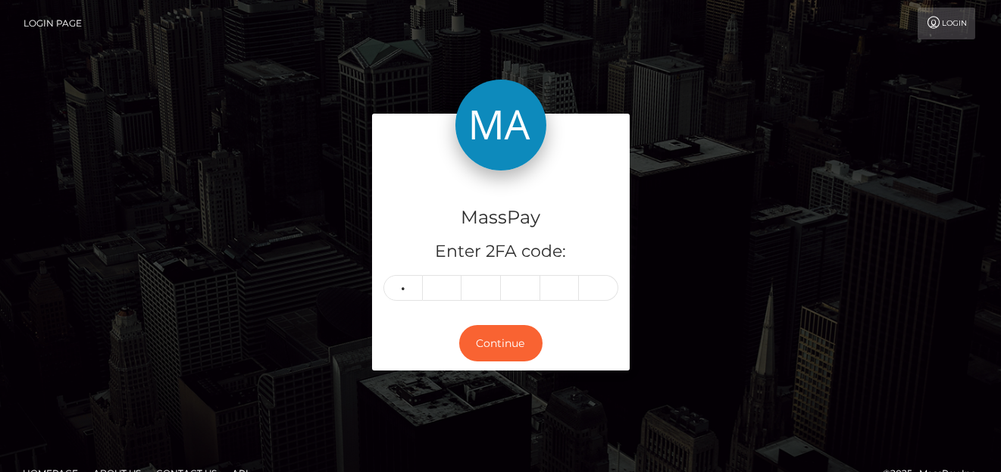
type input "4"
type input "6"
type input "5"
type input "7"
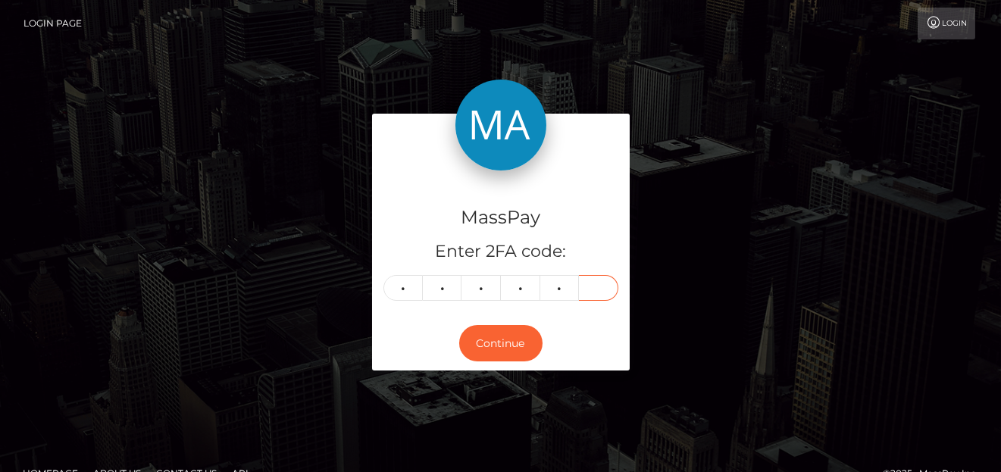
type input "0"
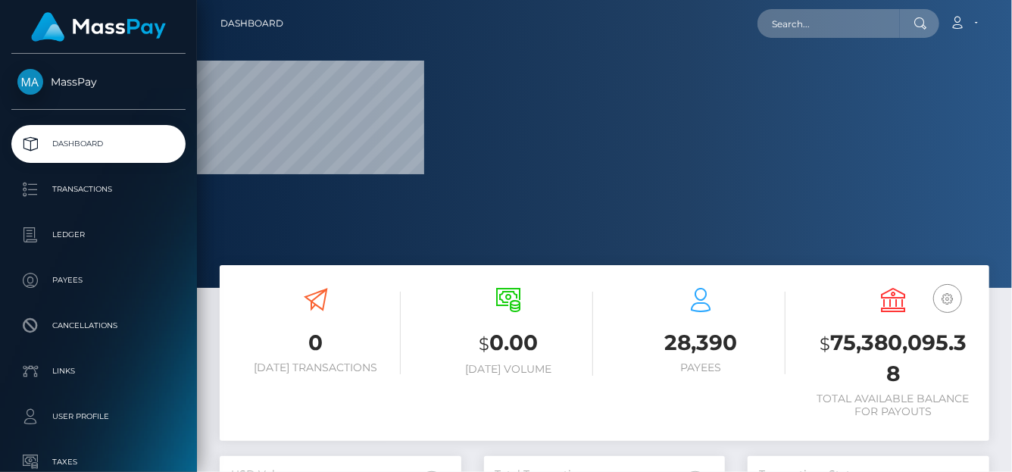
click at [785, 8] on div "Loading... Loading... Account Edit Profile Logout" at bounding box center [641, 24] width 693 height 32
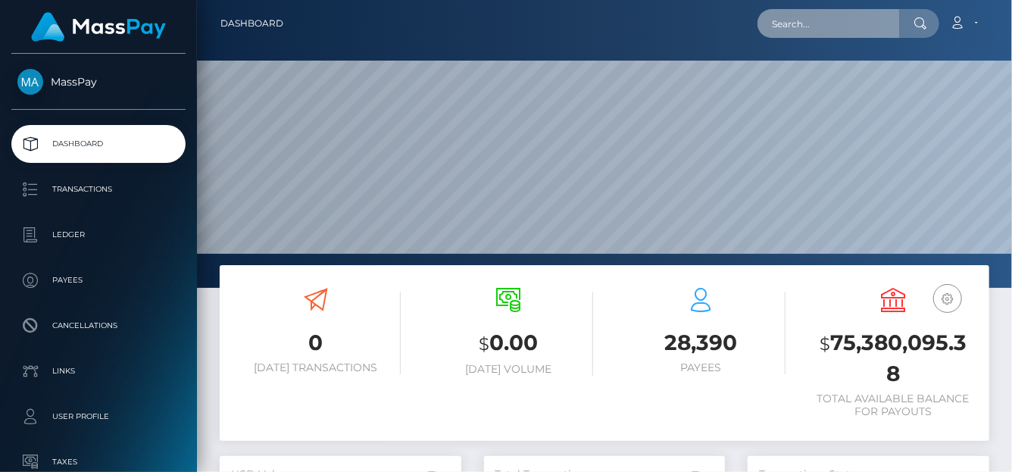
click at [787, 22] on input "text" at bounding box center [829, 23] width 142 height 29
paste input "[EMAIL_ADDRESS][DOMAIN_NAME]"
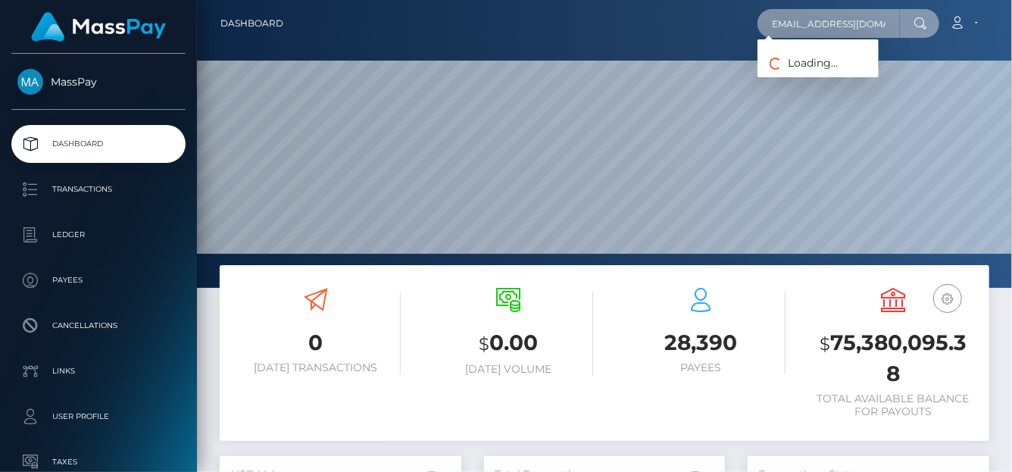
type input "[EMAIL_ADDRESS][DOMAIN_NAME]"
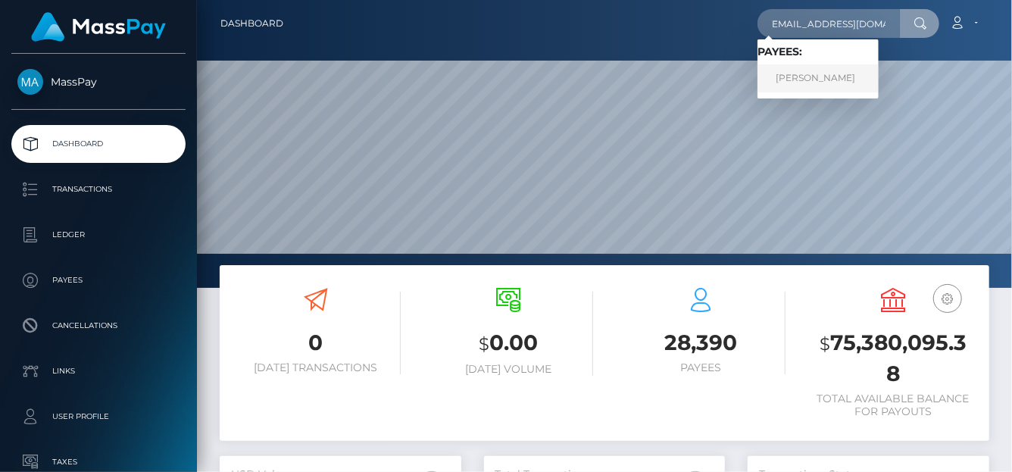
scroll to position [0, 0]
click at [802, 83] on link "Arina Petrova" at bounding box center [818, 78] width 121 height 28
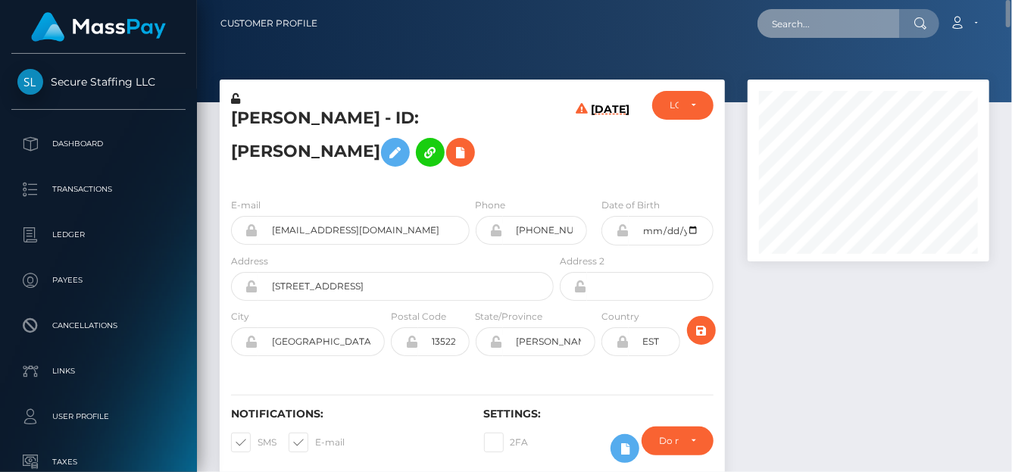
click at [770, 27] on input "text" at bounding box center [829, 23] width 142 height 29
paste input "mistressjoy.abramovich@gmail.com"
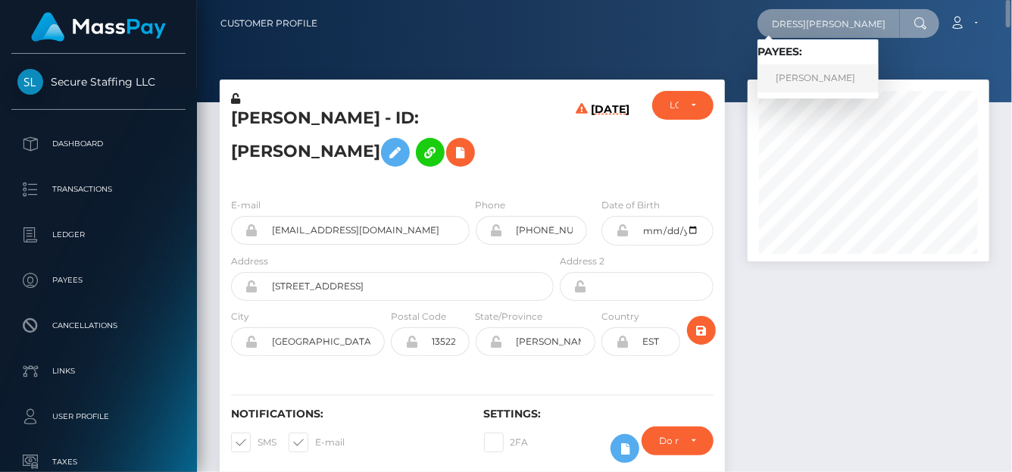
type input "mistressjoy.abramovich@gmail.com"
click at [805, 76] on link "ELLINA SAMOYLOVA" at bounding box center [818, 78] width 121 height 28
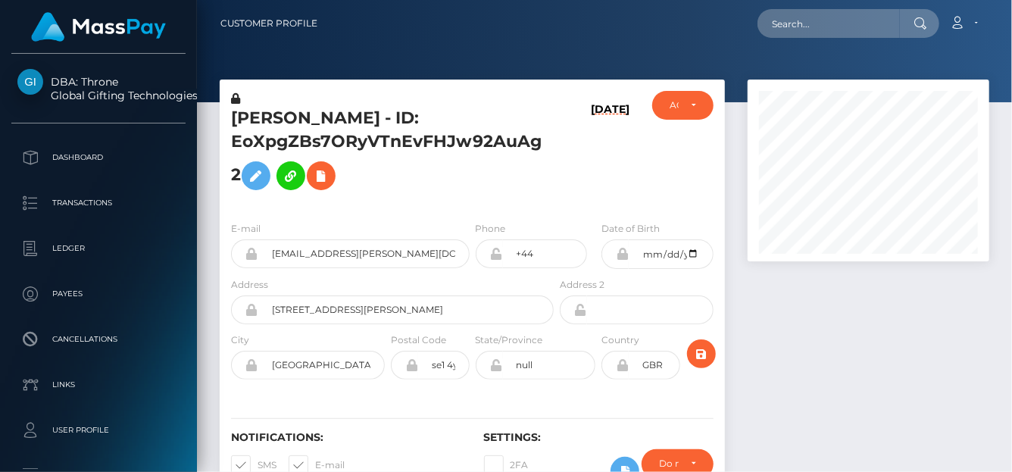
scroll to position [182, 242]
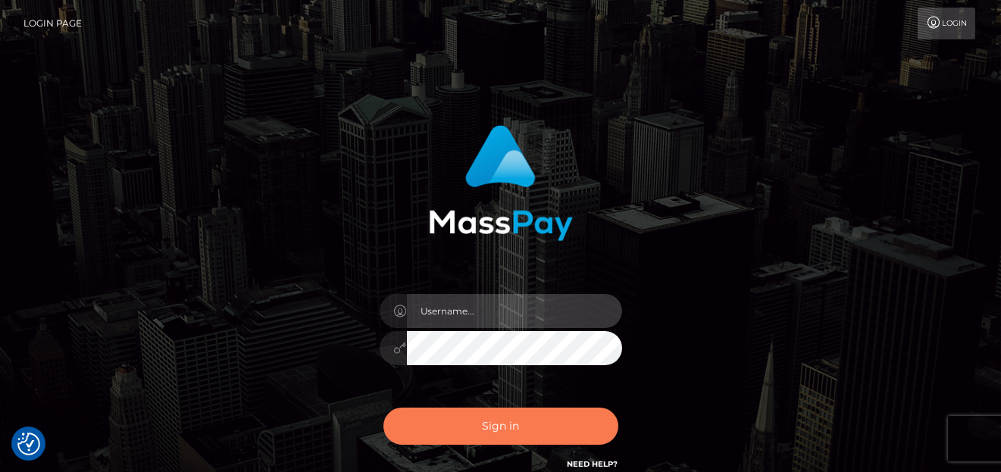
type input "[PERSON_NAME]"
click at [535, 426] on button "Sign in" at bounding box center [500, 426] width 235 height 37
type input "[PERSON_NAME]"
click at [551, 442] on button "Sign in" at bounding box center [500, 426] width 235 height 37
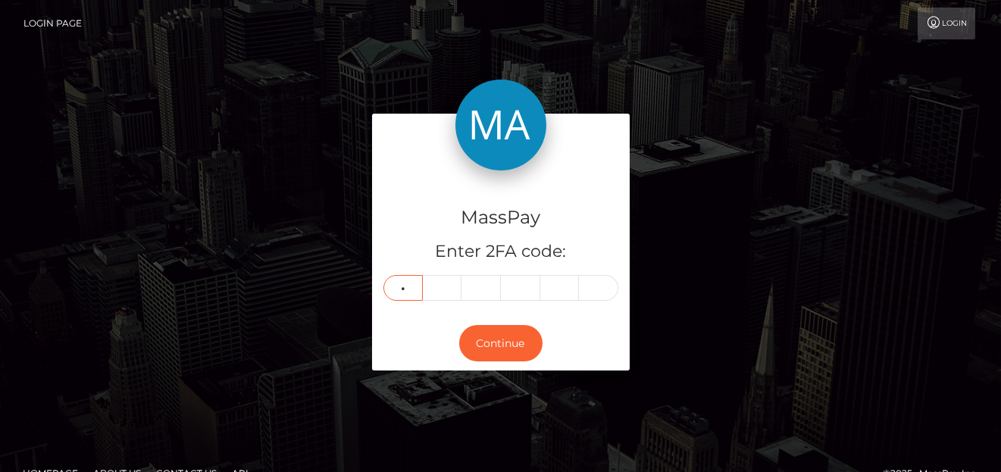
type input "5"
type input "4"
type input "8"
type input "6"
type input "9"
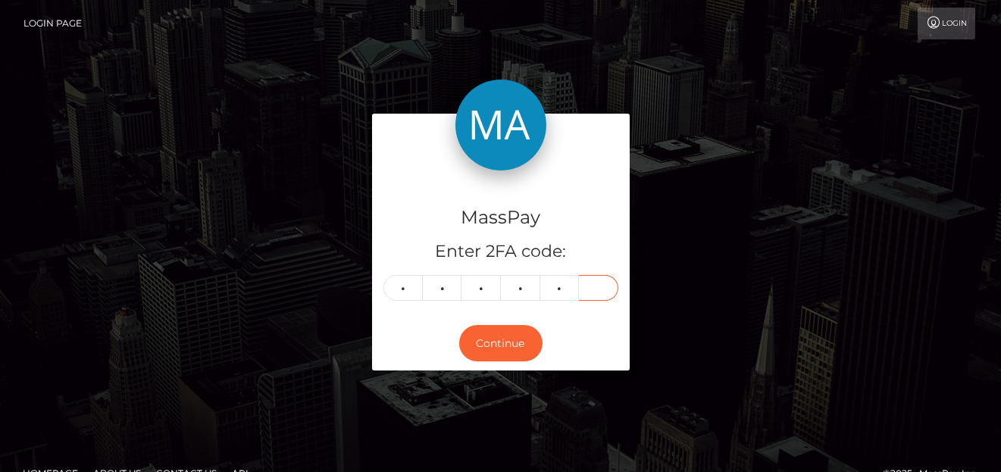
type input "3"
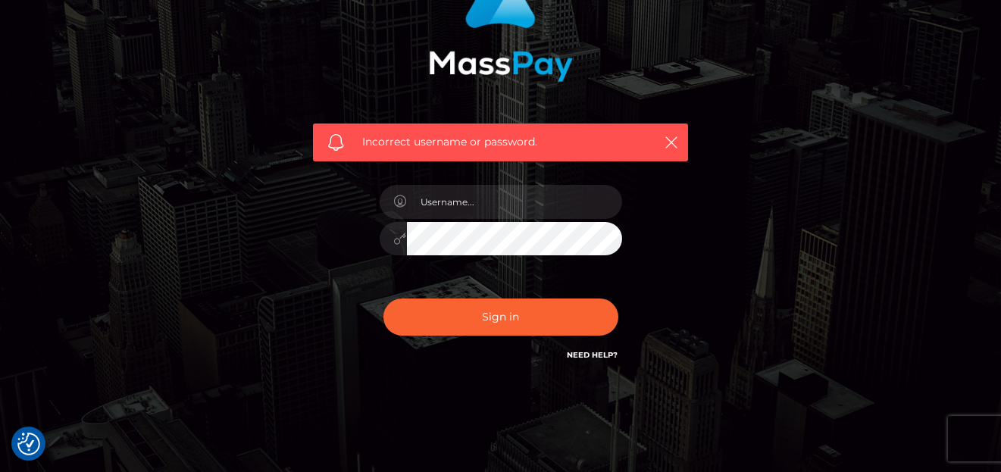
scroll to position [190, 0]
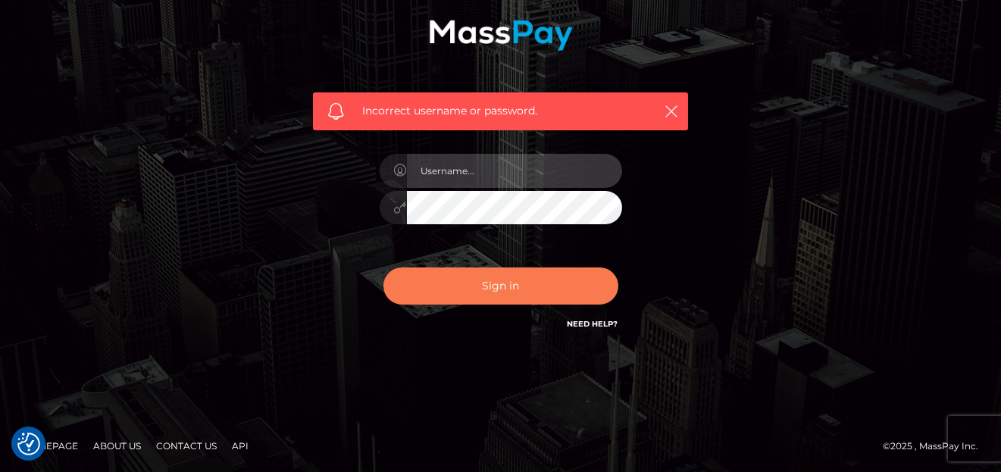
type input "[PERSON_NAME]"
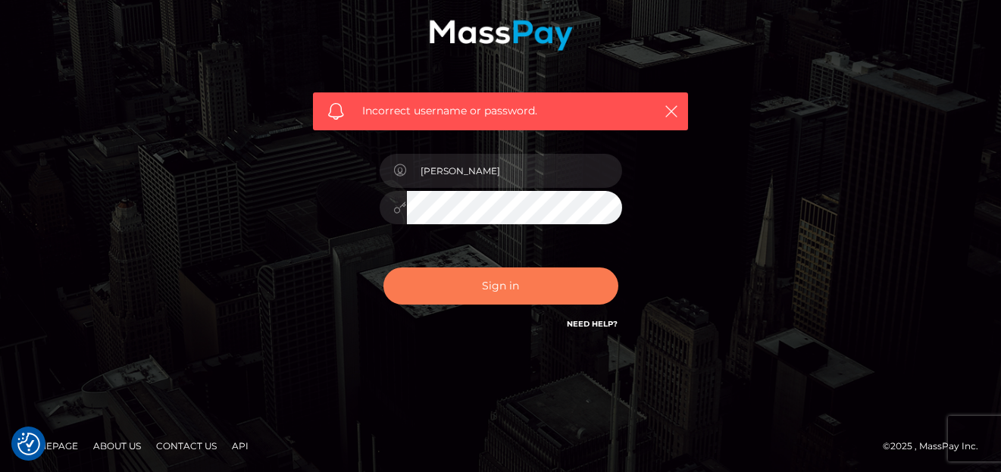
click at [477, 283] on button "Sign in" at bounding box center [500, 285] width 235 height 37
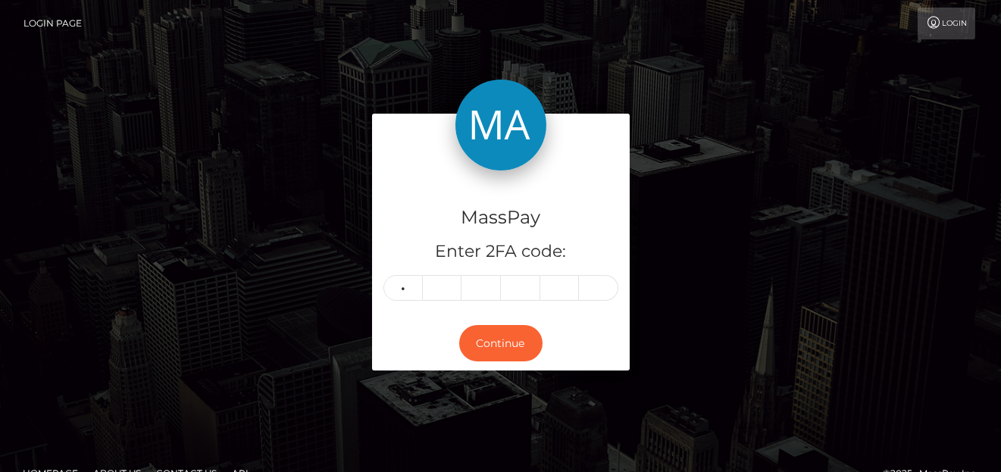
type input "5"
type input "7"
type input "2"
type input "0"
type input "1"
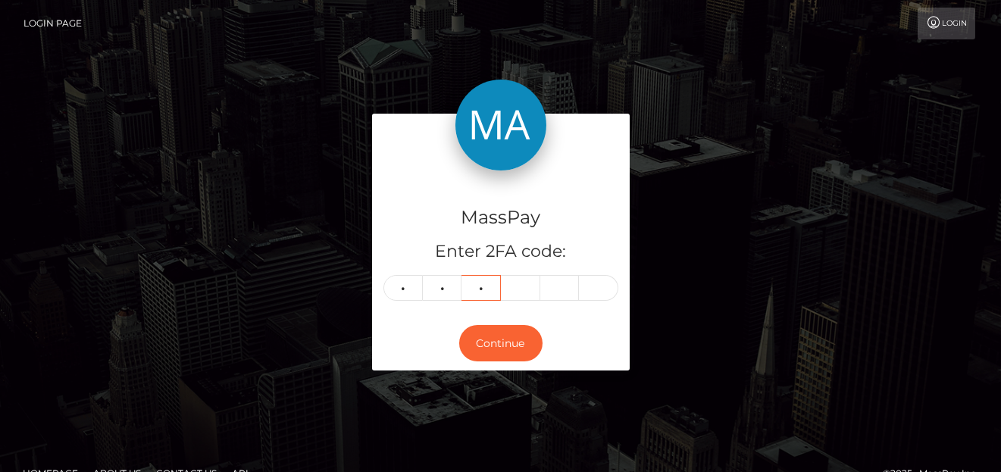
type input "4"
type input "7"
type input "9"
type input "0"
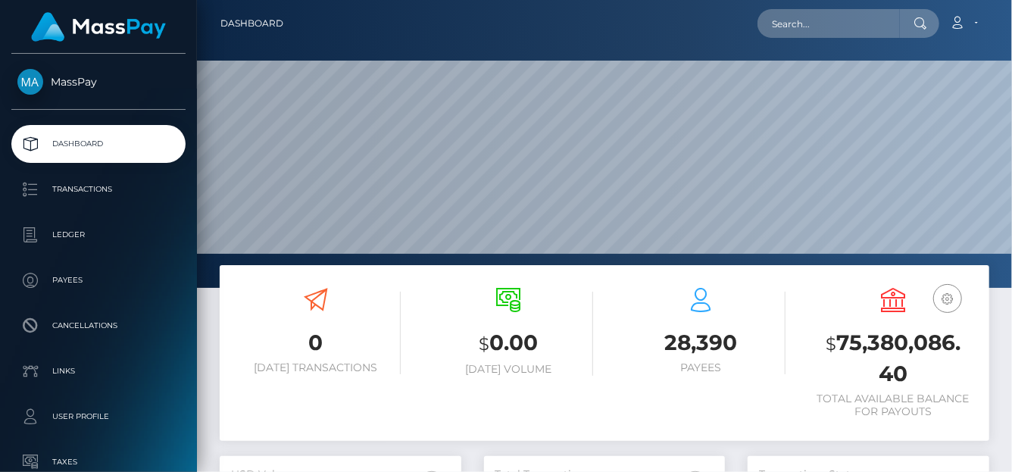
scroll to position [268, 242]
click at [777, 29] on input "text" at bounding box center [829, 23] width 142 height 29
paste input "[EMAIL_ADDRESS][DOMAIN_NAME]"
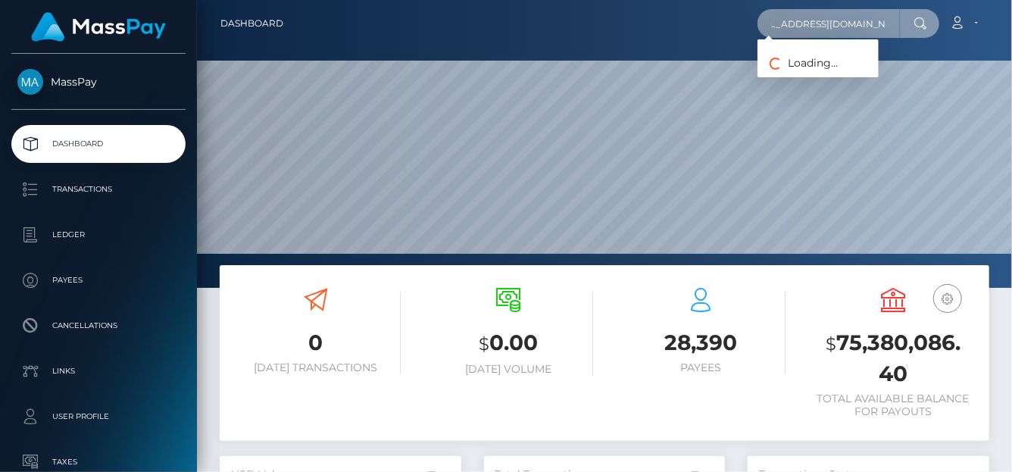
type input "[EMAIL_ADDRESS][DOMAIN_NAME]"
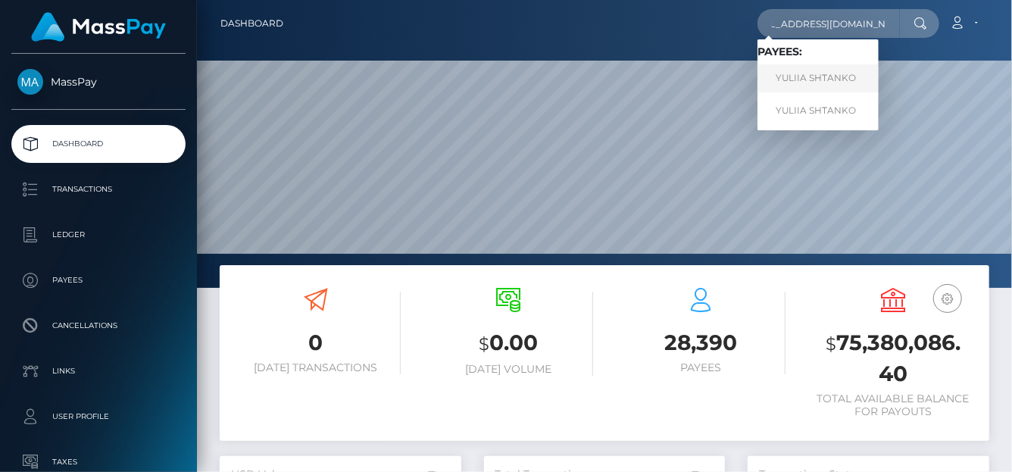
click at [786, 84] on link "YULIIA SHTANKO" at bounding box center [818, 78] width 121 height 28
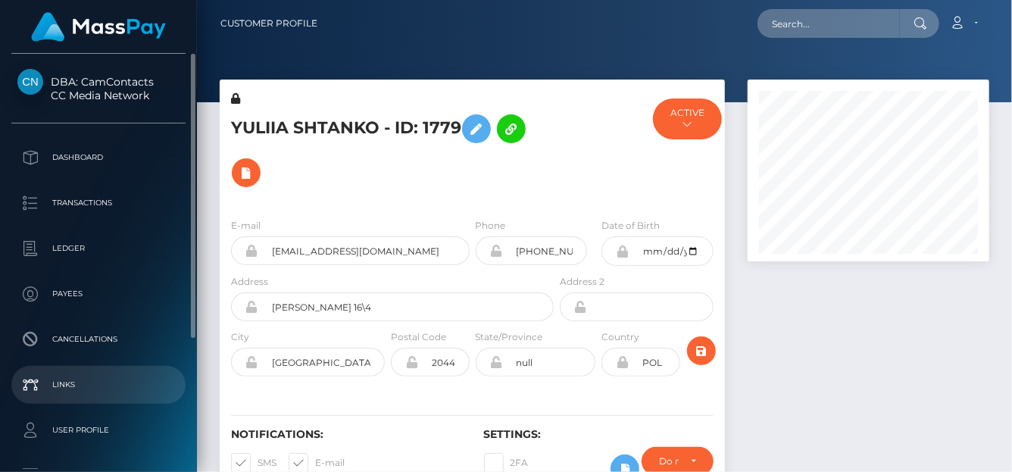
scroll to position [182, 242]
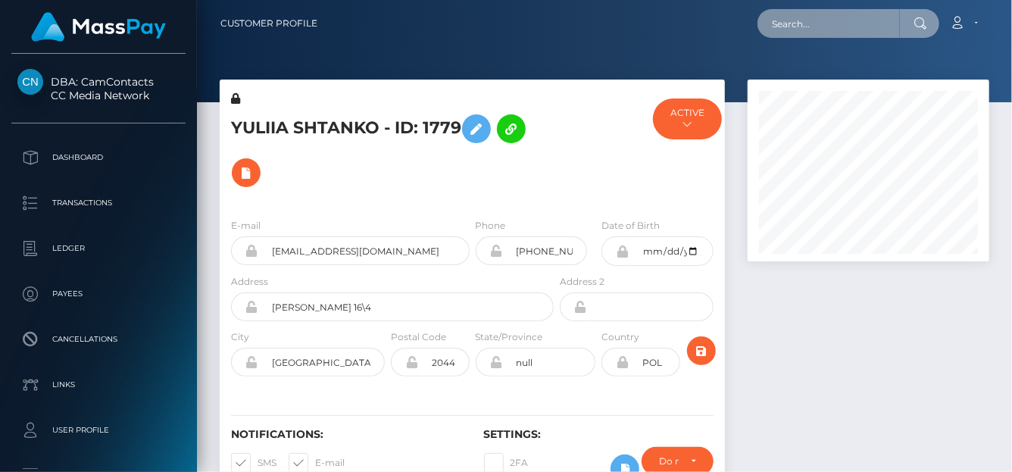
click at [804, 22] on input "text" at bounding box center [829, 23] width 142 height 29
paste input "[EMAIL_ADDRESS][DOMAIN_NAME]"
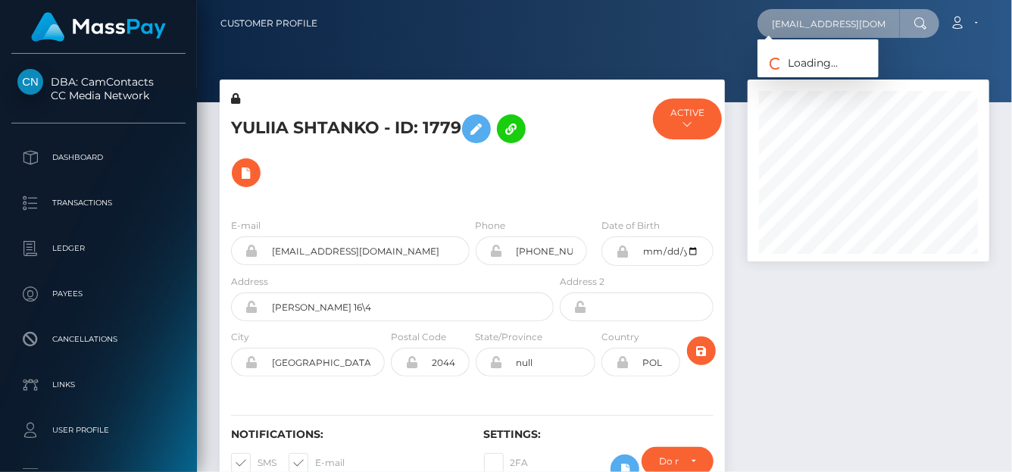
type input "[EMAIL_ADDRESS][DOMAIN_NAME]"
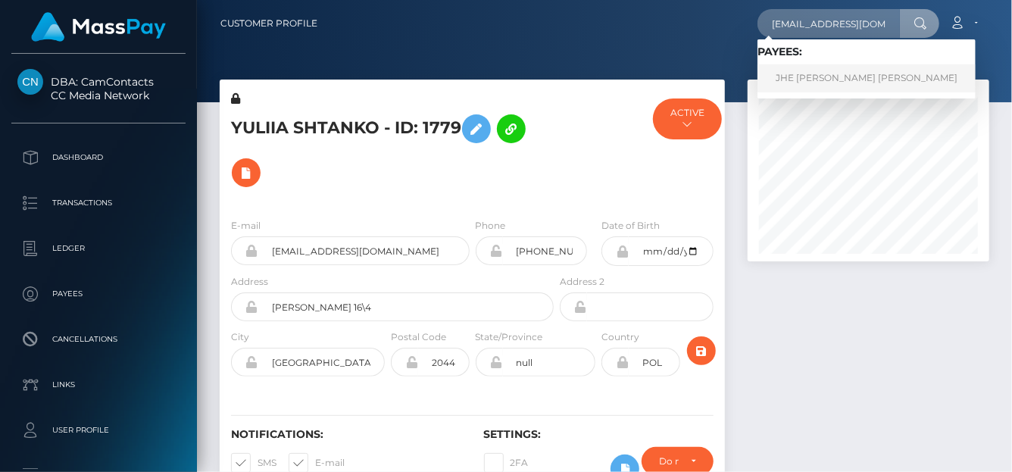
click at [814, 80] on link "JHE [PERSON_NAME] [PERSON_NAME]" at bounding box center [867, 78] width 218 height 28
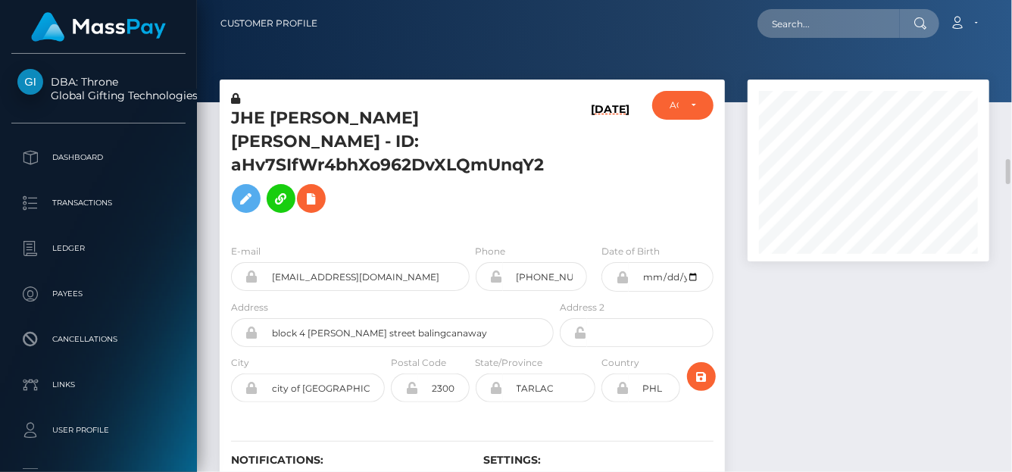
scroll to position [303, 0]
